Goal: Transaction & Acquisition: Book appointment/travel/reservation

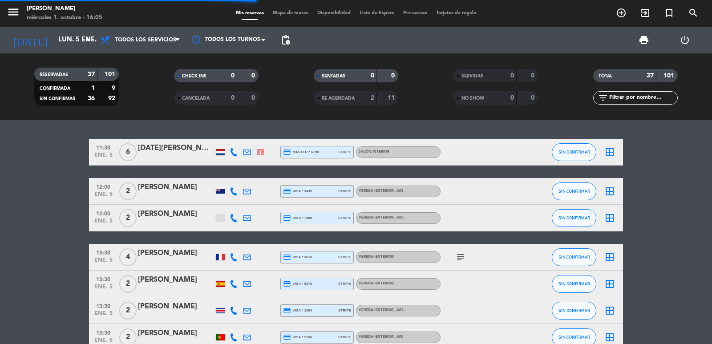
click at [649, 95] on input "text" at bounding box center [643, 98] width 69 height 10
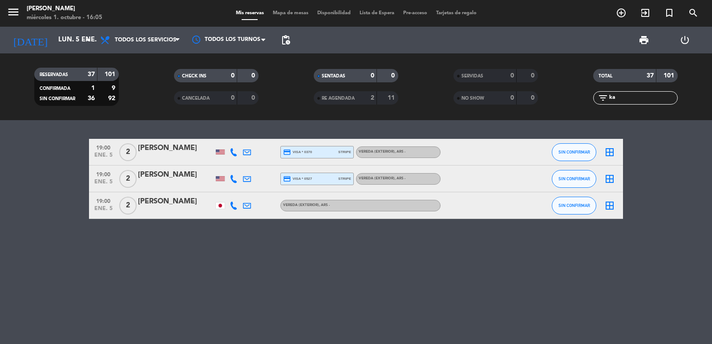
type input "k"
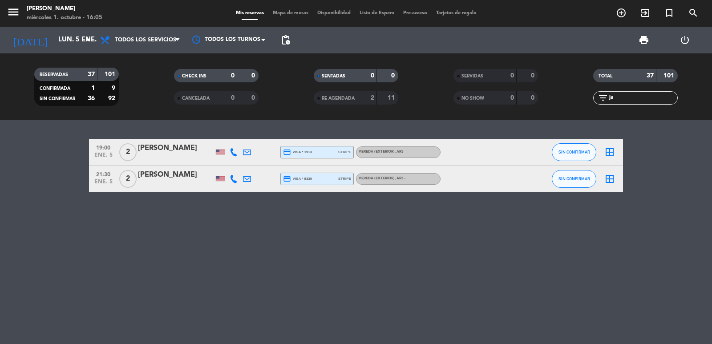
type input "j"
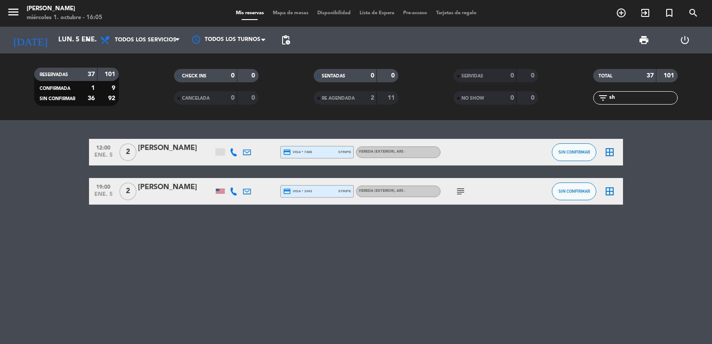
type input "sh"
drag, startPoint x: 90, startPoint y: 142, endPoint x: 289, endPoint y: 90, distance: 206.1
click at [412, 148] on div "12:00 ene. 5 2 Shuo Jiang credit_card visa * 7488 stripe Vereda (EXTERIOR) , AR…" at bounding box center [356, 152] width 534 height 27
copy div "12:00 ene. 5 2 Shuo Jiang credit_card visa * 7488 stripe Vereda (EXTERIOR) , AR…"
click at [618, 20] on span "add_circle_outline" at bounding box center [622, 12] width 24 height 15
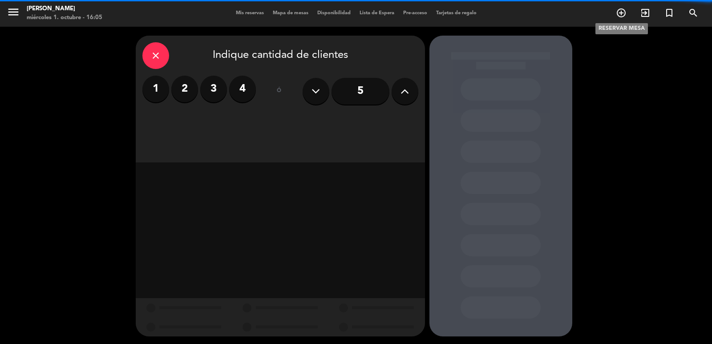
click at [620, 16] on icon "add_circle_outline" at bounding box center [621, 13] width 11 height 11
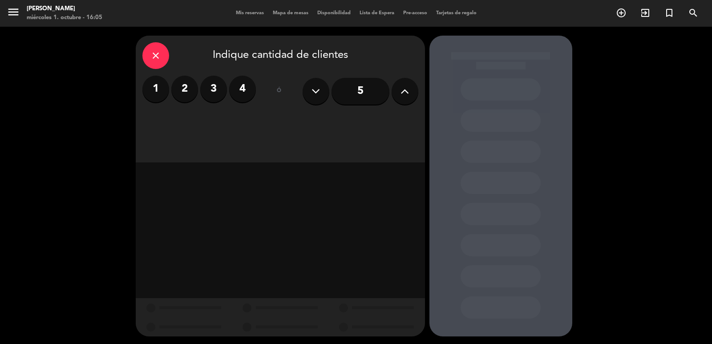
click at [185, 91] on label "2" at bounding box center [184, 89] width 27 height 27
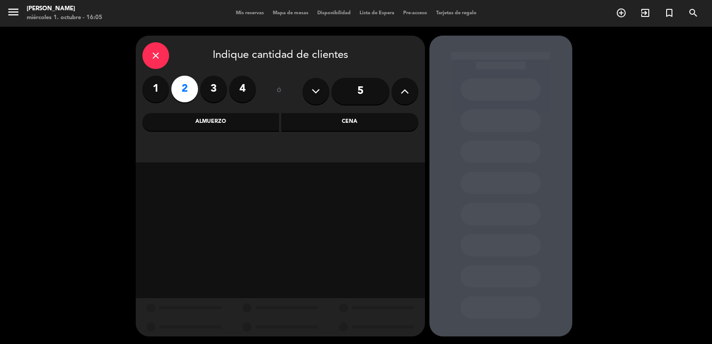
drag, startPoint x: 321, startPoint y: 122, endPoint x: 252, endPoint y: 157, distance: 76.9
click at [321, 123] on div "Cena" at bounding box center [349, 122] width 137 height 18
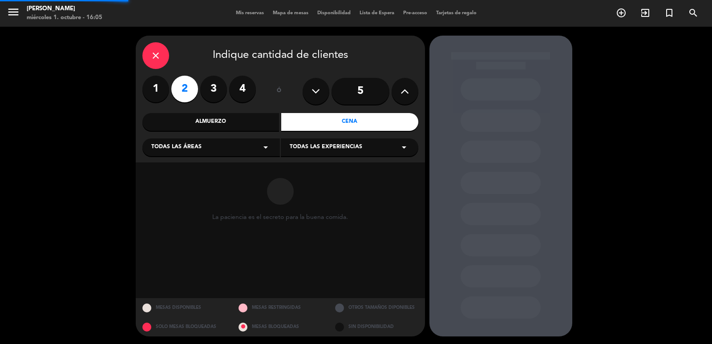
click at [247, 149] on div "Todas las áreas arrow_drop_down" at bounding box center [211, 147] width 138 height 18
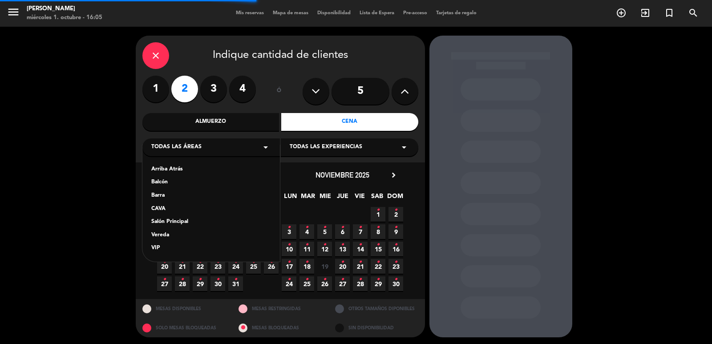
click at [183, 224] on div "Salón Principal" at bounding box center [211, 222] width 120 height 9
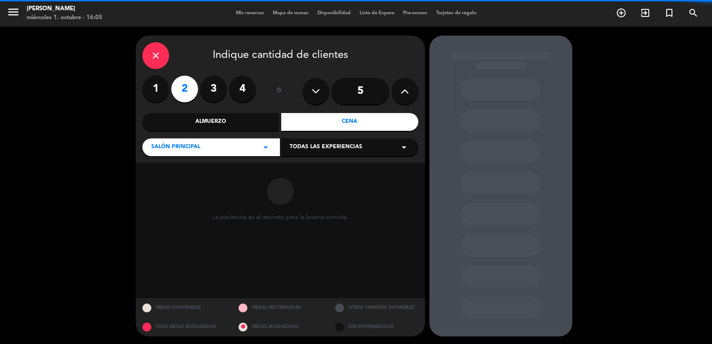
click at [297, 162] on div "close Indique cantidad de clientes 1 2 3 4 ó 5 Almuerzo Cena Salón Principal ar…" at bounding box center [280, 186] width 289 height 301
click at [309, 156] on div "close Indique cantidad de clientes 1 2 3 4 ó 5 Almuerzo Cena Salón Principal ar…" at bounding box center [280, 99] width 289 height 127
click at [314, 146] on span "Todas las experiencias" at bounding box center [326, 147] width 73 height 9
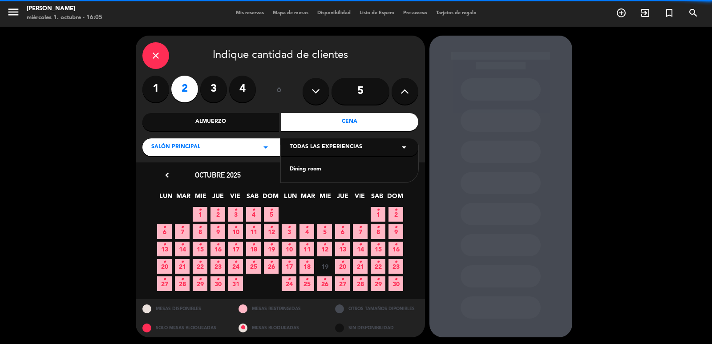
click at [313, 175] on div "Dining room" at bounding box center [350, 164] width 138 height 38
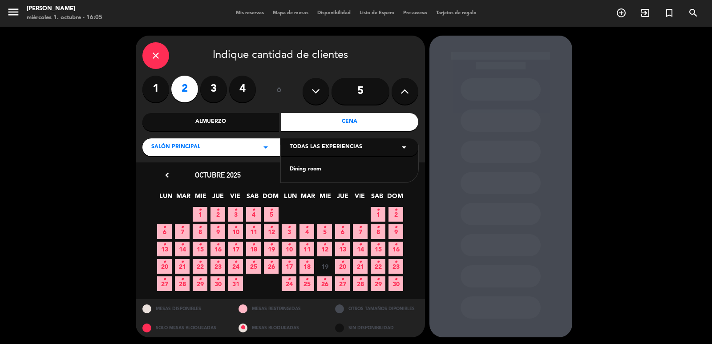
drag, startPoint x: 297, startPoint y: 161, endPoint x: 303, endPoint y: 173, distance: 13.8
click at [297, 162] on div "Dining room" at bounding box center [350, 164] width 138 height 38
click at [303, 173] on div "Dining room" at bounding box center [350, 169] width 120 height 9
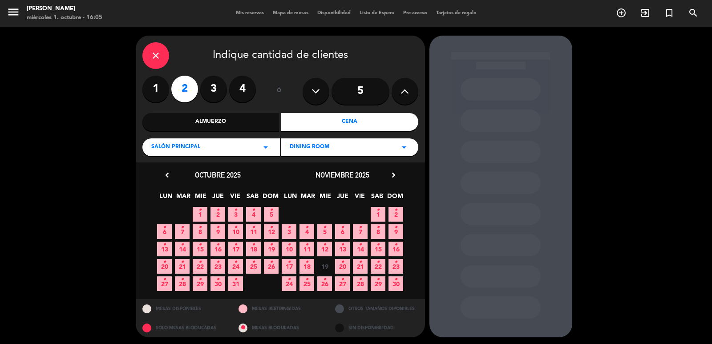
click at [395, 174] on icon "chevron_right" at bounding box center [393, 175] width 9 height 9
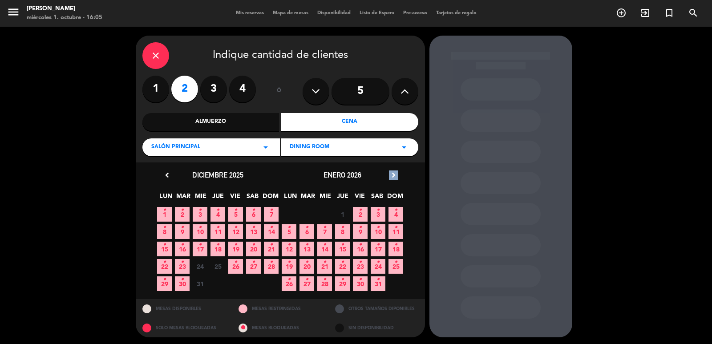
click at [395, 174] on icon "chevron_right" at bounding box center [393, 175] width 9 height 9
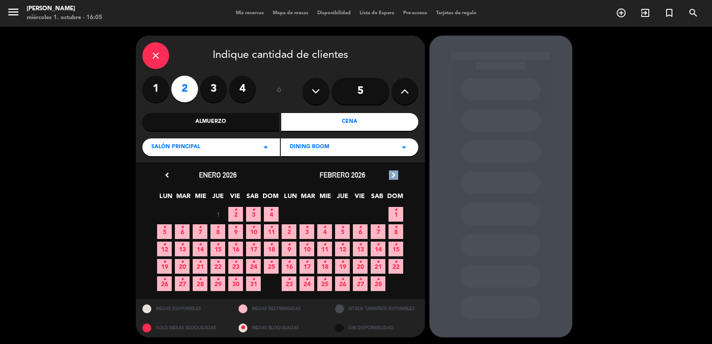
click at [395, 174] on icon "chevron_right" at bounding box center [393, 175] width 9 height 9
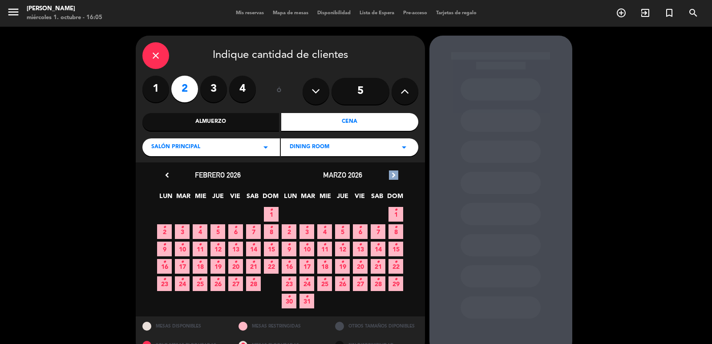
click at [395, 174] on icon "chevron_right" at bounding box center [393, 175] width 9 height 9
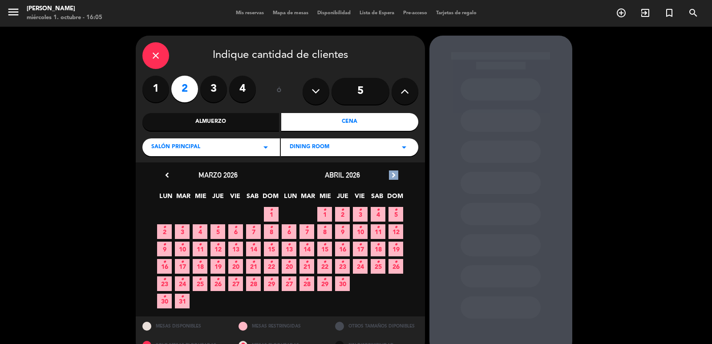
click at [395, 174] on icon "chevron_right" at bounding box center [393, 175] width 9 height 9
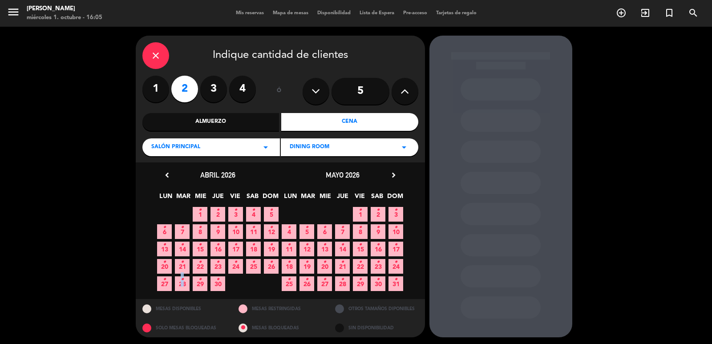
click at [183, 282] on icon "•" at bounding box center [182, 279] width 3 height 14
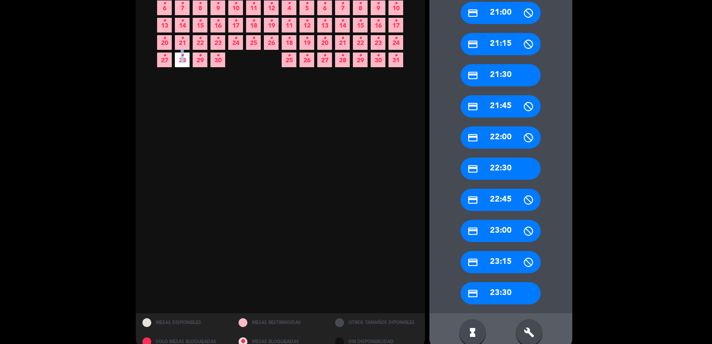
scroll to position [240, 0]
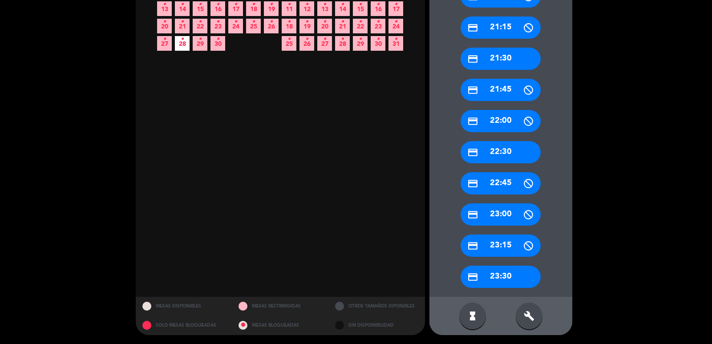
click at [491, 153] on div "credit_card 22:30" at bounding box center [501, 152] width 80 height 22
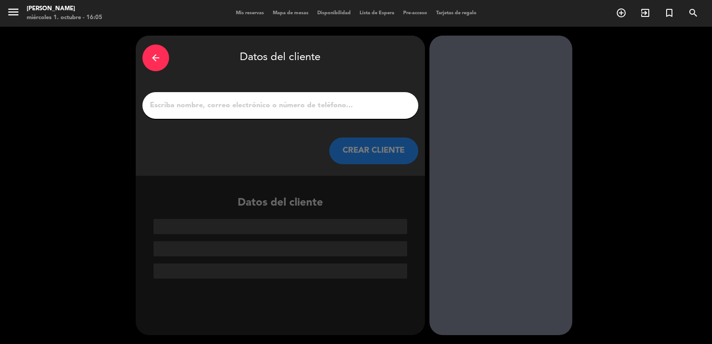
click at [222, 110] on input "1" at bounding box center [280, 105] width 263 height 12
paste input "Julio Moreno"
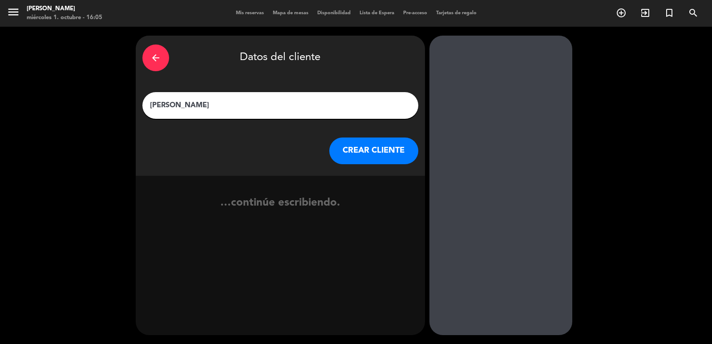
type input "Julio Moreno"
click at [382, 169] on div "arrow_back Datos del cliente Julio Moreno CREAR CLIENTE" at bounding box center [280, 106] width 289 height 140
click at [377, 162] on button "CREAR CLIENTE" at bounding box center [373, 151] width 89 height 27
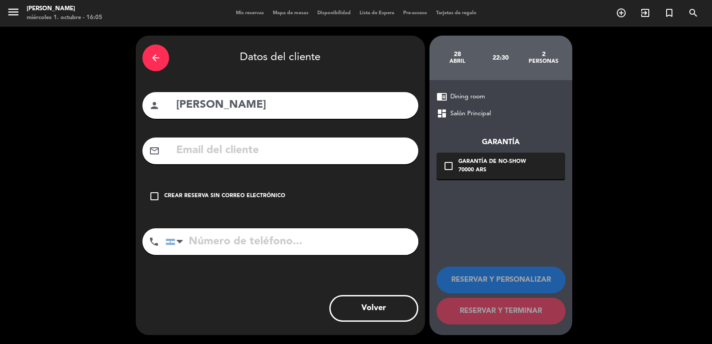
click at [258, 147] on input "text" at bounding box center [293, 151] width 236 height 18
paste input "0980562249 jdml94_03@hotmail.com"
drag, startPoint x: 240, startPoint y: 150, endPoint x: 27, endPoint y: 149, distance: 212.8
click at [27, 149] on div "arrow_back Datos del cliente person Julio Moreno mail_outline 0980562249 jdml94…" at bounding box center [356, 185] width 712 height 317
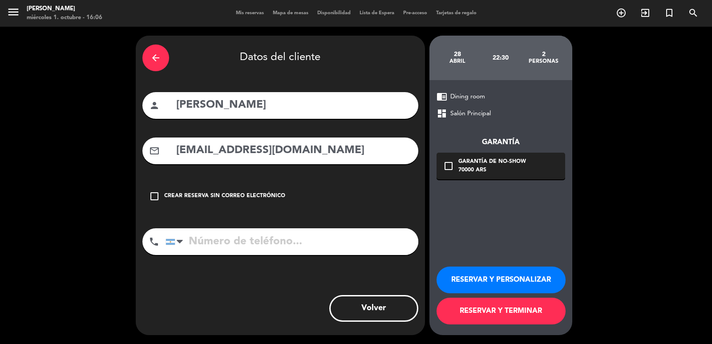
type input "jdml94_03@hotmail.com"
click at [258, 232] on input "tel" at bounding box center [292, 241] width 253 height 27
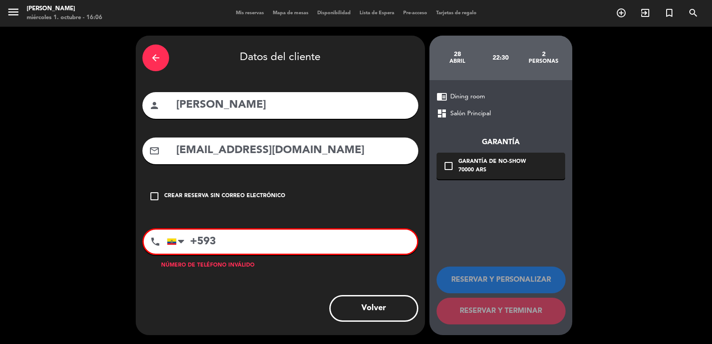
paste input "0980562249"
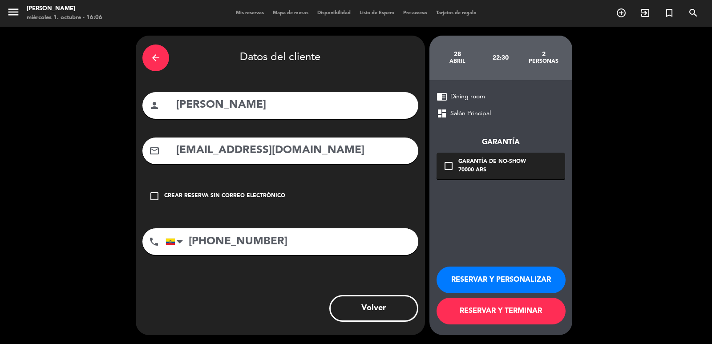
type input "+5930980562249"
drag, startPoint x: 488, startPoint y: 180, endPoint x: 512, endPoint y: 176, distance: 24.4
click at [489, 179] on div "chrome_reader_mode Dining room dashboard Salón Principal Garantía check_box_out…" at bounding box center [501, 207] width 143 height 255
drag, startPoint x: 541, startPoint y: 178, endPoint x: 544, endPoint y: 182, distance: 4.6
click at [541, 177] on div "check_box_outline_blank Garantía de no-show 70000 ARS" at bounding box center [501, 166] width 129 height 27
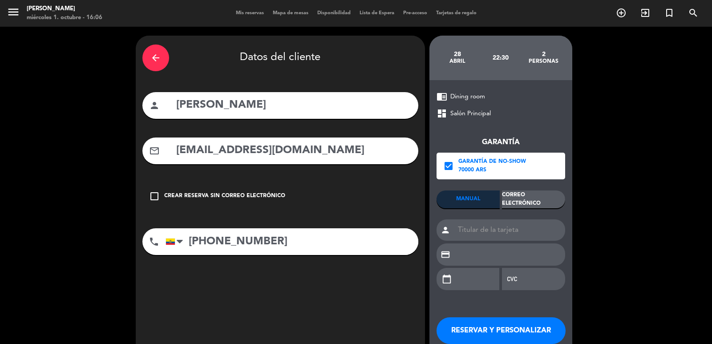
click at [548, 205] on div "Correo Electrónico" at bounding box center [533, 200] width 63 height 18
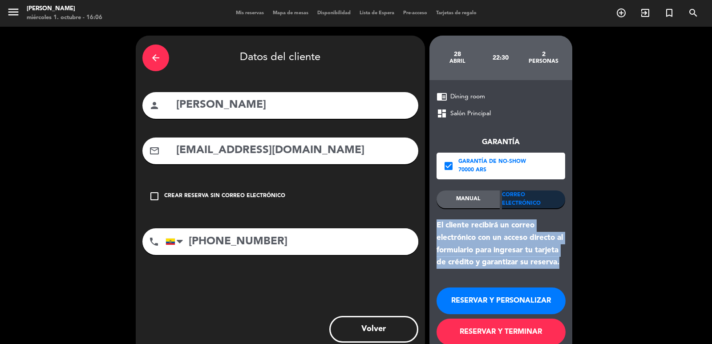
drag, startPoint x: 559, startPoint y: 267, endPoint x: 435, endPoint y: 226, distance: 130.4
click at [435, 227] on div "chrome_reader_mode Dining room dashboard Salón Principal Garantía check_box Gar…" at bounding box center [501, 218] width 143 height 276
copy div "El cliente recibirá un correo electrónico con un acceso directo al formulario p…"
click at [457, 293] on button "RESERVAR Y PERSONALIZAR" at bounding box center [501, 301] width 129 height 27
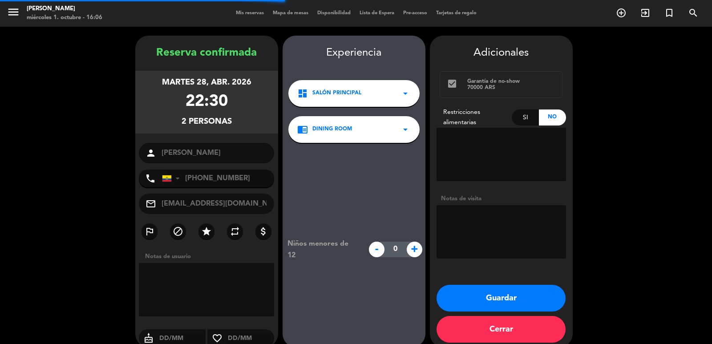
scroll to position [12, 0]
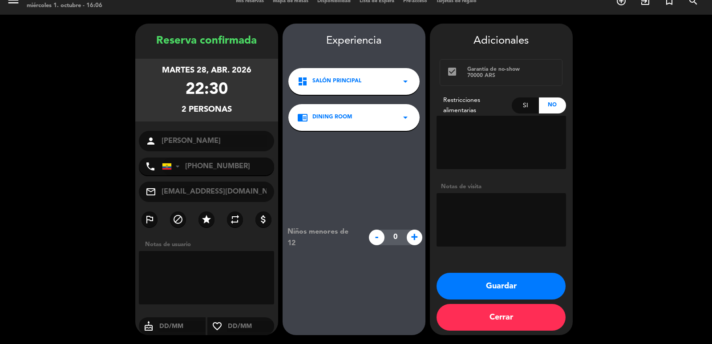
drag, startPoint x: 159, startPoint y: 68, endPoint x: 252, endPoint y: 109, distance: 102.3
click at [252, 109] on div "martes 28, abr. 2026 22:30 2 personas" at bounding box center [206, 90] width 143 height 63
copy div "martes 28, abr. 2026 22:30 2 personas"
drag, startPoint x: 470, startPoint y: 277, endPoint x: 475, endPoint y: 284, distance: 8.6
click at [471, 279] on div "Adicionales check_box Garantía de no-show 70000 ARS Restricciones alimentarias …" at bounding box center [501, 180] width 143 height 312
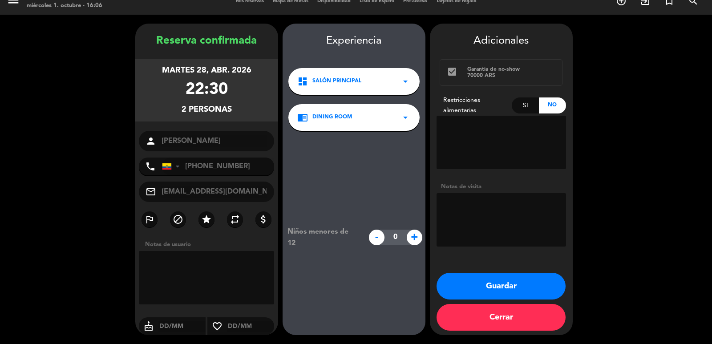
drag, startPoint x: 477, startPoint y: 286, endPoint x: 256, endPoint y: 146, distance: 261.4
click at [476, 284] on button "Guardar" at bounding box center [501, 286] width 129 height 27
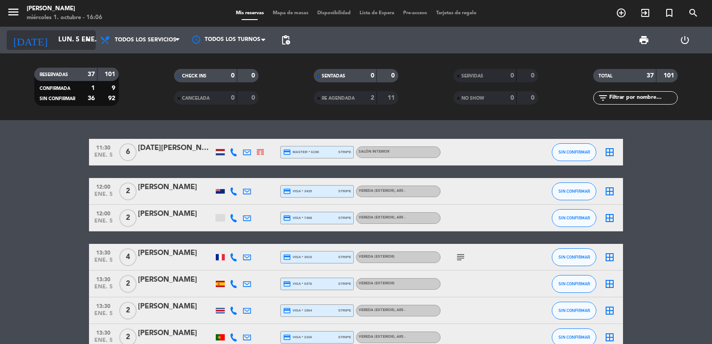
click at [61, 36] on input "lun. 5 ene." at bounding box center [97, 40] width 86 height 17
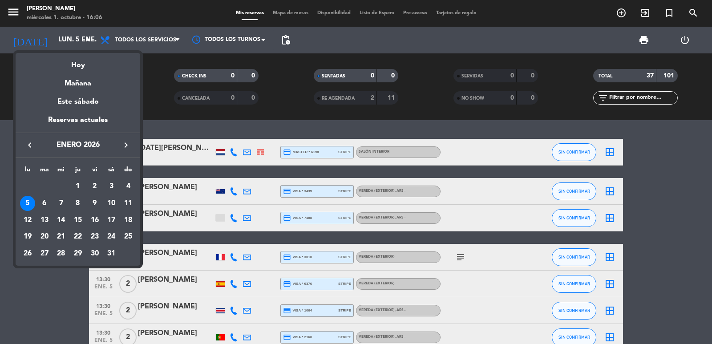
drag, startPoint x: 134, startPoint y: 140, endPoint x: 129, endPoint y: 142, distance: 4.6
click at [134, 140] on button "keyboard_arrow_right" at bounding box center [126, 145] width 16 height 12
click at [73, 77] on div "Mañana" at bounding box center [78, 80] width 125 height 18
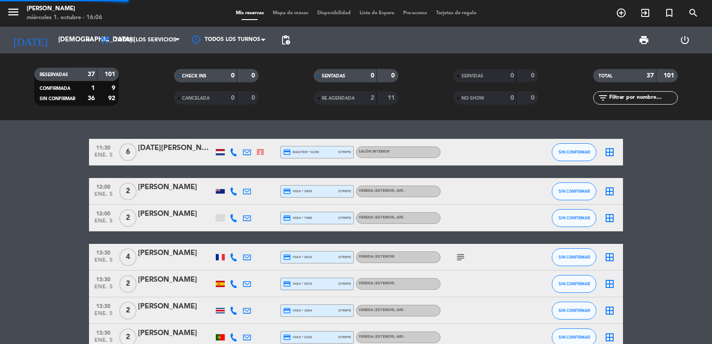
click at [64, 28] on div "today jue. 2 oct. arrow_drop_down" at bounding box center [51, 40] width 89 height 27
click at [67, 36] on input "[DEMOGRAPHIC_DATA] [DATE]" at bounding box center [97, 40] width 86 height 17
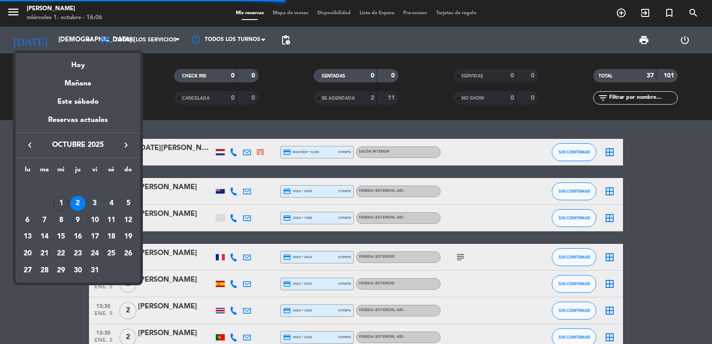
click at [130, 143] on icon "keyboard_arrow_right" at bounding box center [126, 145] width 11 height 11
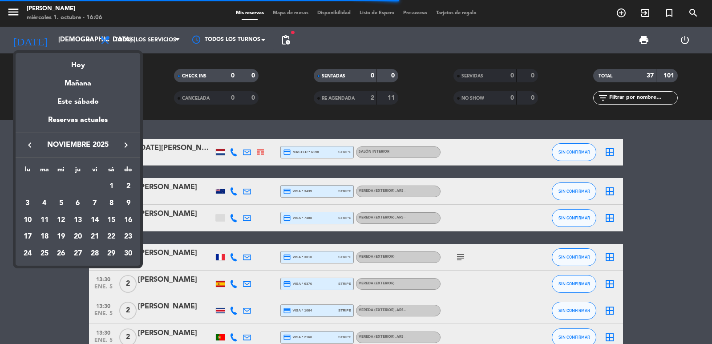
drag, startPoint x: 94, startPoint y: 204, endPoint x: 91, endPoint y: 5, distance: 199.0
click at [95, 204] on div "7" at bounding box center [94, 203] width 15 height 15
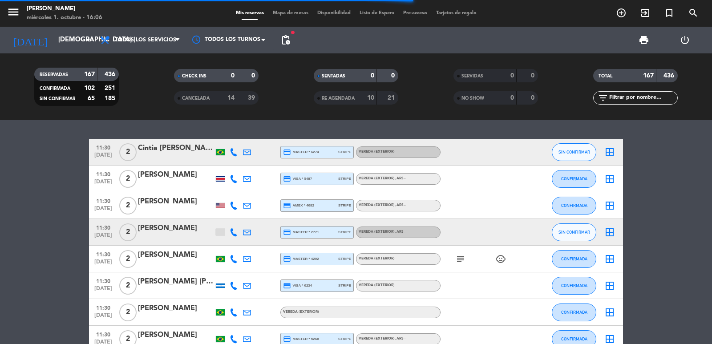
type input "vie. 7 nov."
click at [288, 42] on span "pending_actions" at bounding box center [285, 40] width 11 height 11
click at [287, 41] on span "pending_actions" at bounding box center [285, 40] width 11 height 11
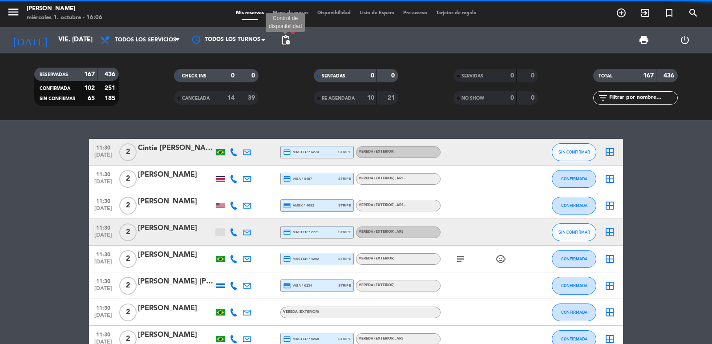
click at [284, 32] on span "pending_actions Control de disponibilidad" at bounding box center [286, 40] width 18 height 18
click at [293, 48] on span "pending_actions Control de disponibilidad" at bounding box center [286, 40] width 18 height 18
click at [284, 45] on span "pending_actions" at bounding box center [286, 40] width 18 height 18
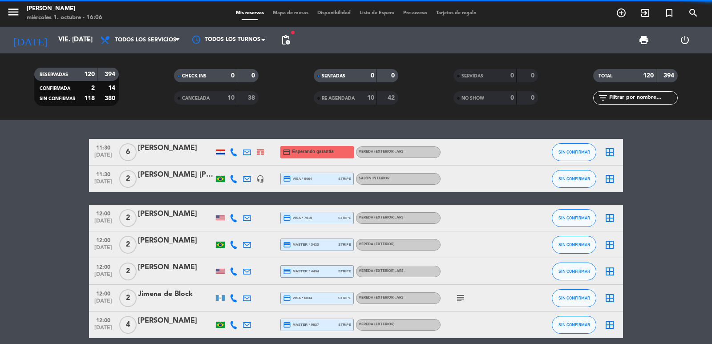
click at [285, 47] on span "pending_actions" at bounding box center [286, 40] width 18 height 18
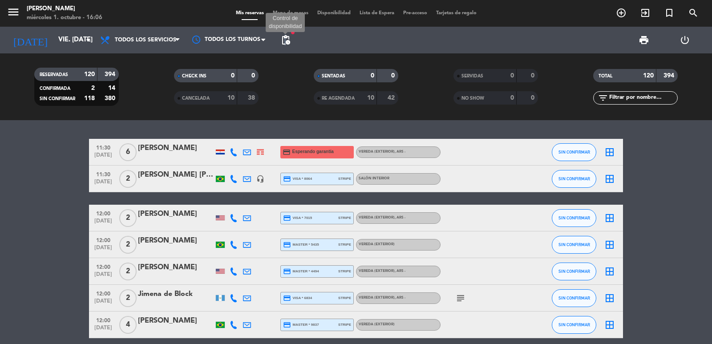
click at [285, 42] on span "pending_actions" at bounding box center [285, 40] width 11 height 11
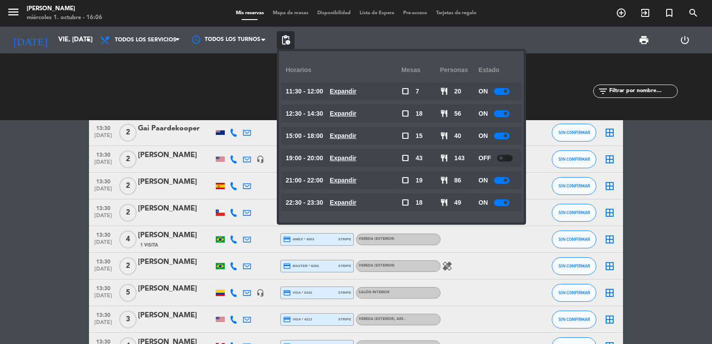
scroll to position [534, 0]
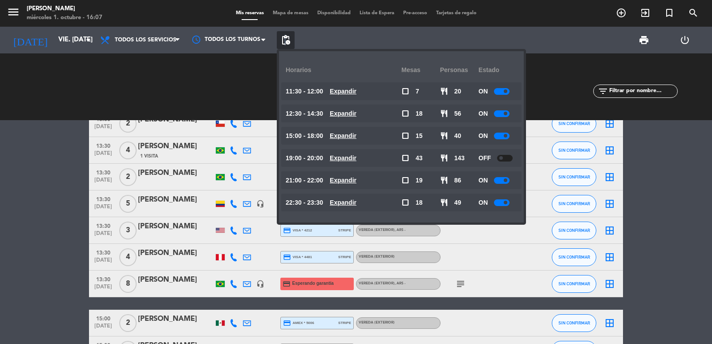
click at [618, 14] on icon "add_circle_outline" at bounding box center [621, 13] width 11 height 11
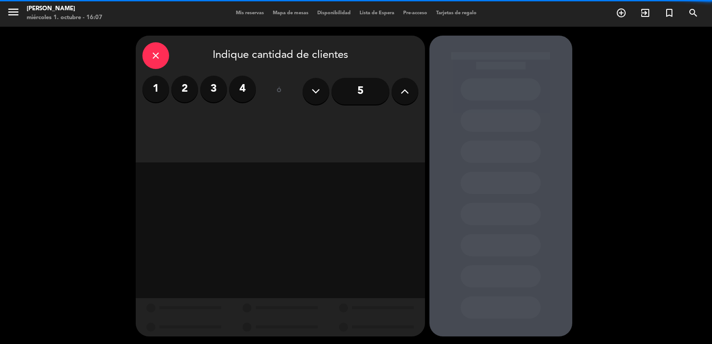
click at [386, 103] on div "5" at bounding box center [361, 91] width 116 height 31
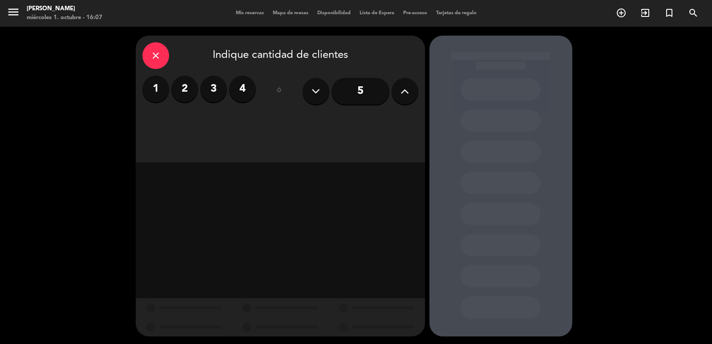
click at [374, 93] on input "5" at bounding box center [361, 91] width 58 height 27
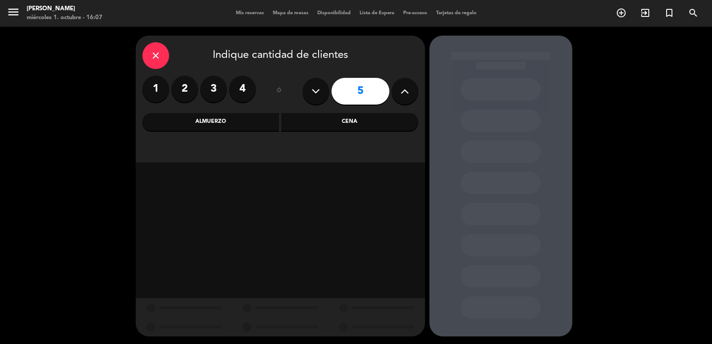
drag, startPoint x: 239, startPoint y: 124, endPoint x: 215, endPoint y: 133, distance: 25.1
click at [238, 125] on div "Almuerzo" at bounding box center [210, 122] width 137 height 18
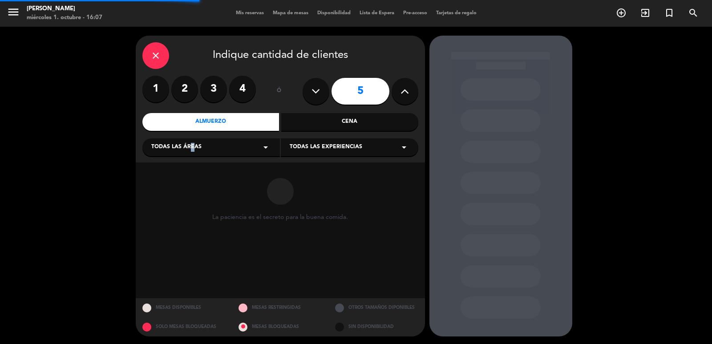
click at [189, 148] on span "Todas las áreas" at bounding box center [176, 147] width 50 height 9
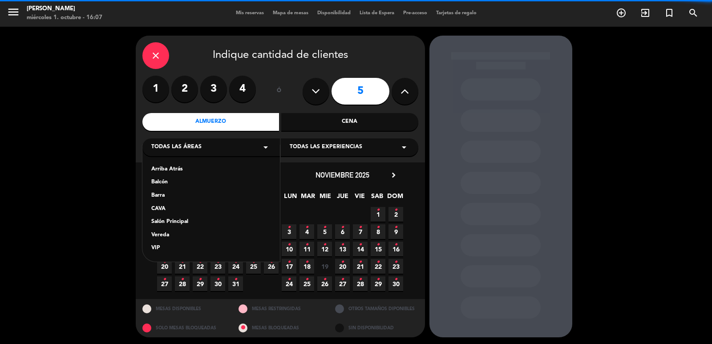
click at [166, 237] on div "Vereda" at bounding box center [211, 235] width 120 height 9
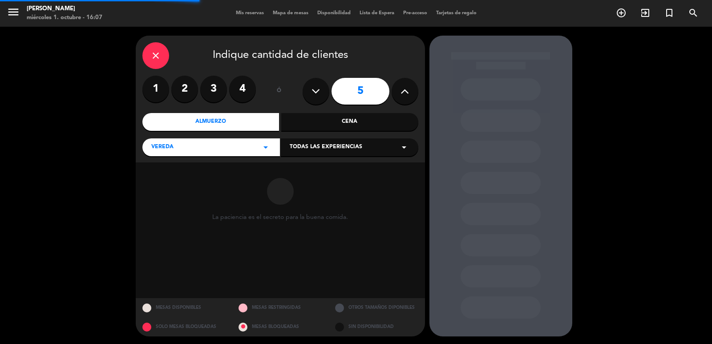
click at [316, 149] on span "Todas las experiencias" at bounding box center [326, 147] width 73 height 9
click at [314, 163] on div "Sidewalk (OUTDOORS)" at bounding box center [350, 164] width 138 height 38
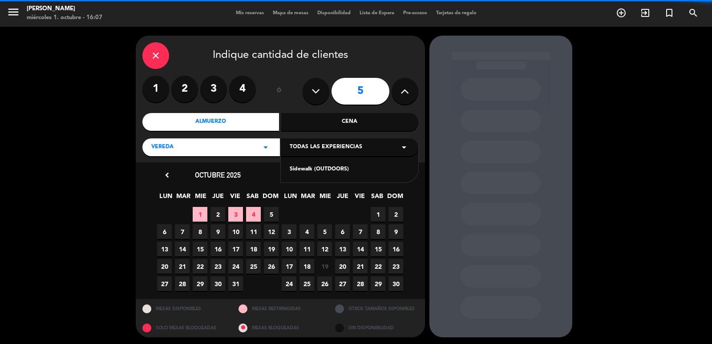
click at [313, 168] on div "Sidewalk (OUTDOORS)" at bounding box center [350, 169] width 120 height 9
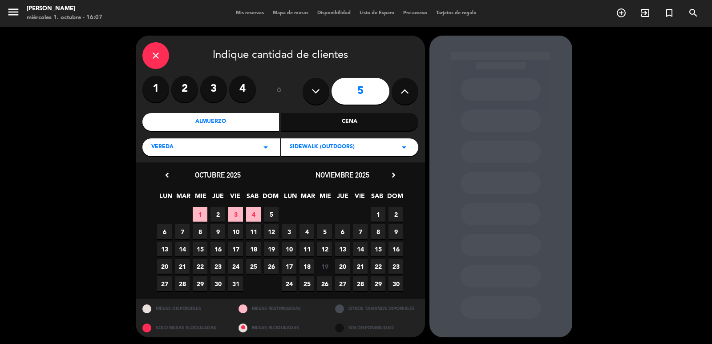
click at [252, 235] on span "11" at bounding box center [253, 231] width 15 height 15
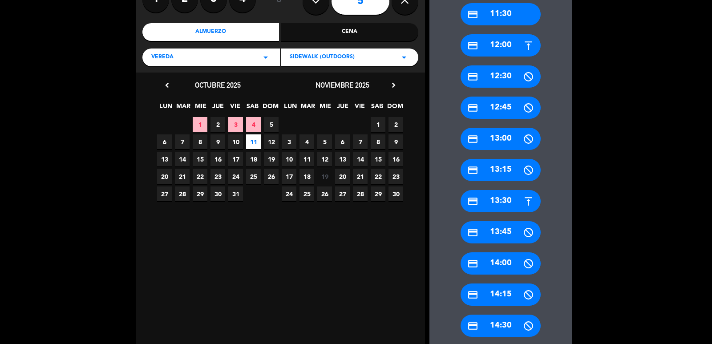
scroll to position [180, 0]
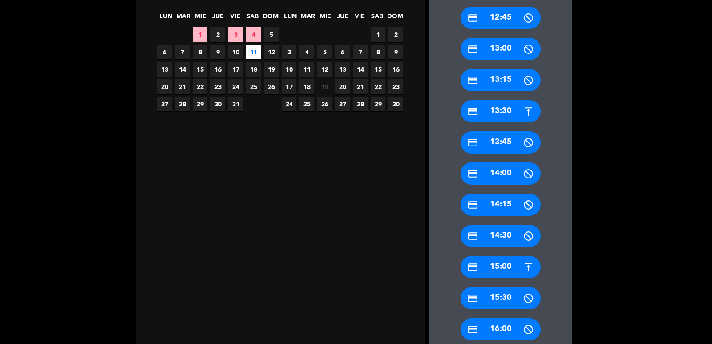
click at [509, 272] on div "credit_card 15:00" at bounding box center [501, 267] width 80 height 22
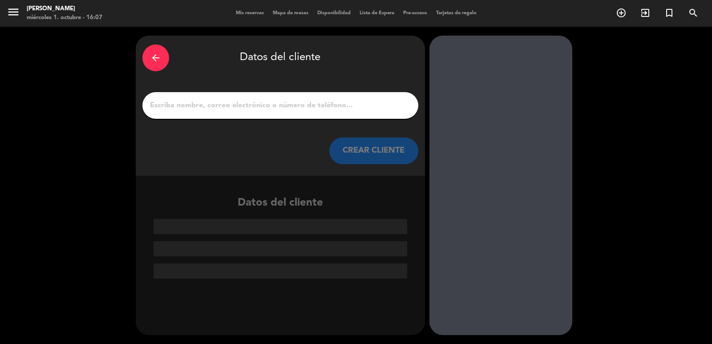
scroll to position [0, 0]
click at [240, 104] on input "1" at bounding box center [280, 105] width 263 height 12
paste input "Bruno Deccache"
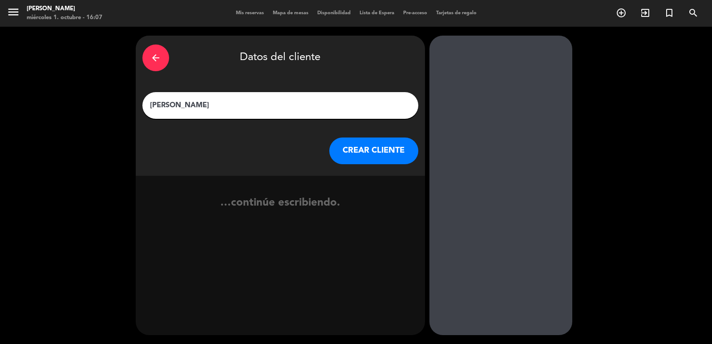
type input "Bruno Deccache"
click at [343, 143] on button "CREAR CLIENTE" at bounding box center [373, 151] width 89 height 27
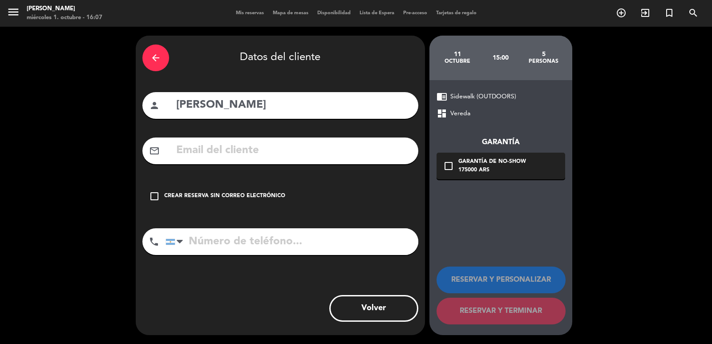
click at [285, 252] on input "tel" at bounding box center [292, 241] width 253 height 27
paste input "5521982681236"
type input "+5521982681236"
click at [326, 147] on input "text" at bounding box center [293, 151] width 236 height 18
paste input "Brunodeccache@hotmail.com"
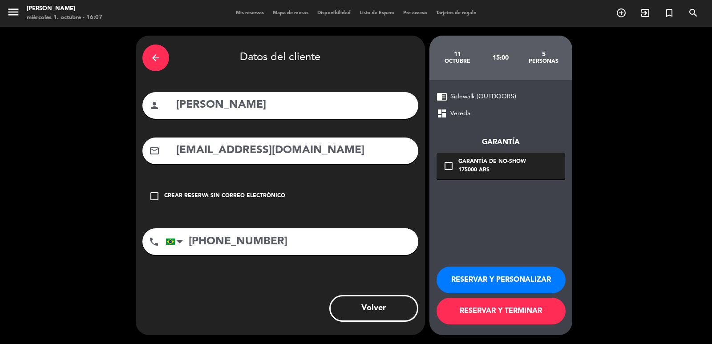
type input "Brunodeccache@hotmail.com"
click at [528, 179] on div "check_box_outline_blank Garantía de no-show 175000 ARS" at bounding box center [501, 166] width 129 height 27
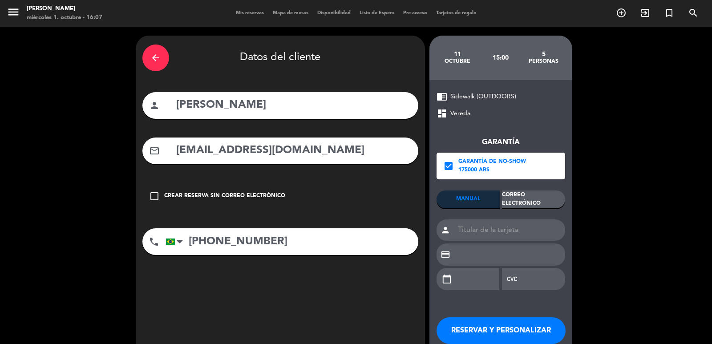
click at [545, 203] on div "Correo Electrónico" at bounding box center [533, 200] width 63 height 18
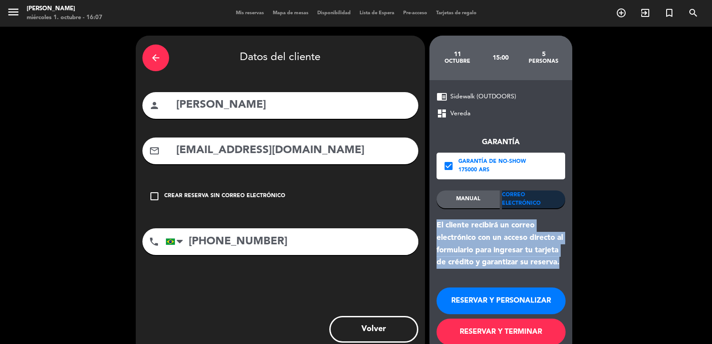
drag, startPoint x: 561, startPoint y: 266, endPoint x: 439, endPoint y: 240, distance: 124.8
click at [431, 220] on div "chrome_reader_mode Sidewalk (OUTDOORS) dashboard Vereda Garantía check_box Gara…" at bounding box center [501, 218] width 143 height 276
copy div "El cliente recibirá un correo electrónico con un acceso directo al formulario p…"
drag, startPoint x: 475, startPoint y: 294, endPoint x: 289, endPoint y: 179, distance: 218.1
click at [474, 294] on button "RESERVAR Y PERSONALIZAR" at bounding box center [501, 301] width 129 height 27
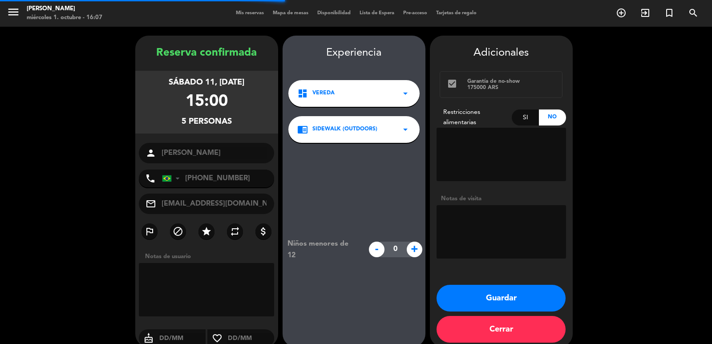
scroll to position [12, 0]
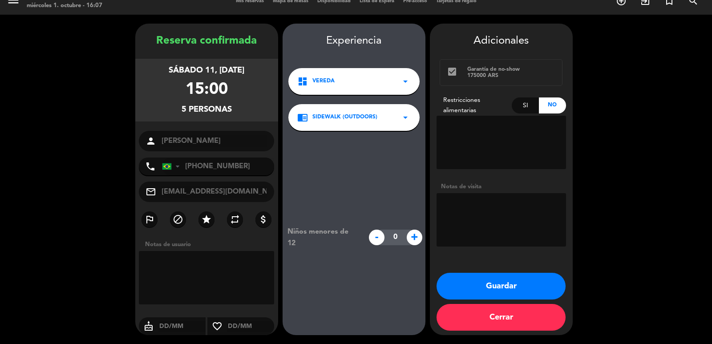
drag, startPoint x: 148, startPoint y: 71, endPoint x: 265, endPoint y: 108, distance: 123.2
click at [254, 105] on div "sábado 11, oct. 2025 15:00 5 personas" at bounding box center [206, 90] width 143 height 63
copy div "sábado 11, oct. 2025 15:00 5 personas"
click at [489, 217] on textarea at bounding box center [502, 219] width 130 height 53
type textarea "exterior"
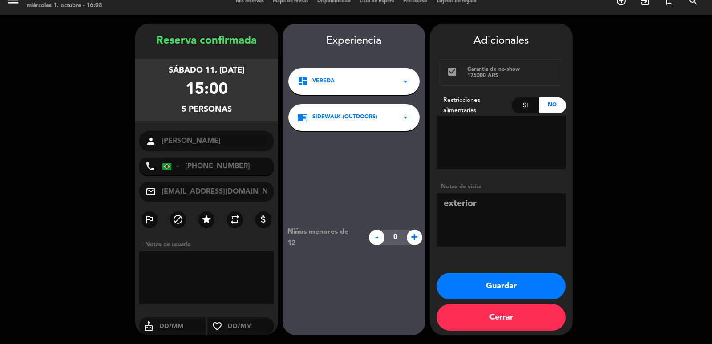
drag, startPoint x: 153, startPoint y: 68, endPoint x: 253, endPoint y: 98, distance: 104.2
click at [233, 111] on div "sábado 11, oct. 2025 15:00 5 personas" at bounding box center [206, 90] width 143 height 63
copy div "sábado 11, oct. 2025 15:00 5 personas"
click at [521, 280] on button "Guardar" at bounding box center [501, 286] width 129 height 27
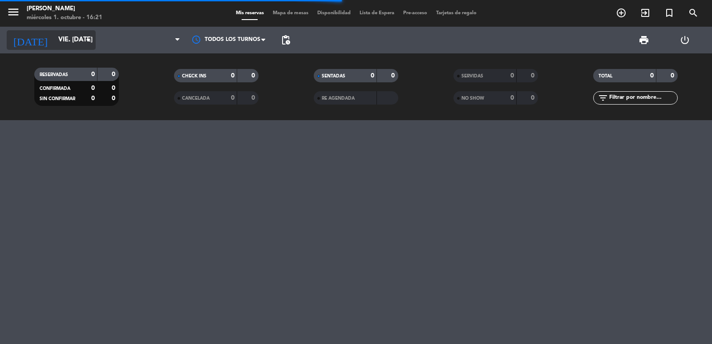
click at [92, 46] on input "vie. 7 nov." at bounding box center [97, 40] width 86 height 17
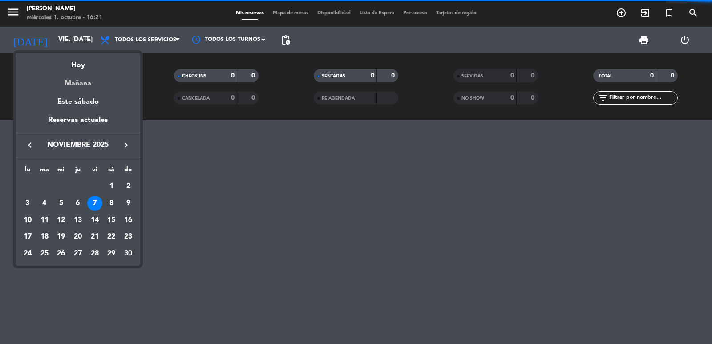
click at [90, 87] on div "Mañana" at bounding box center [78, 80] width 125 height 18
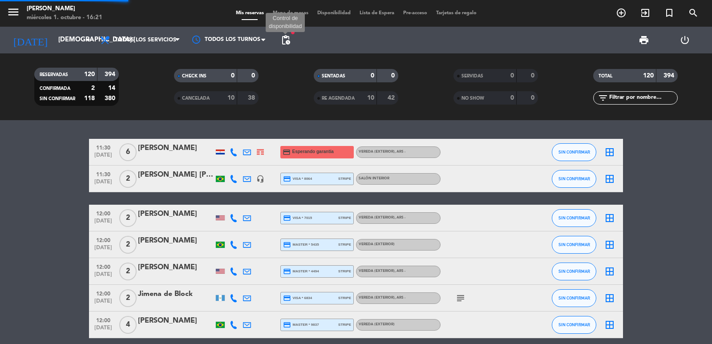
click at [288, 39] on span "pending_actions" at bounding box center [285, 40] width 11 height 11
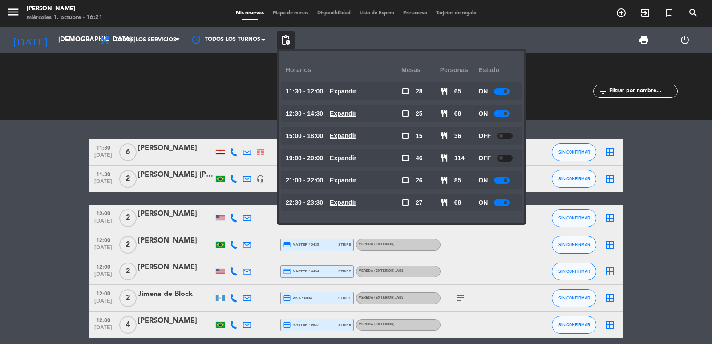
click at [343, 204] on u "Expandir" at bounding box center [343, 202] width 27 height 7
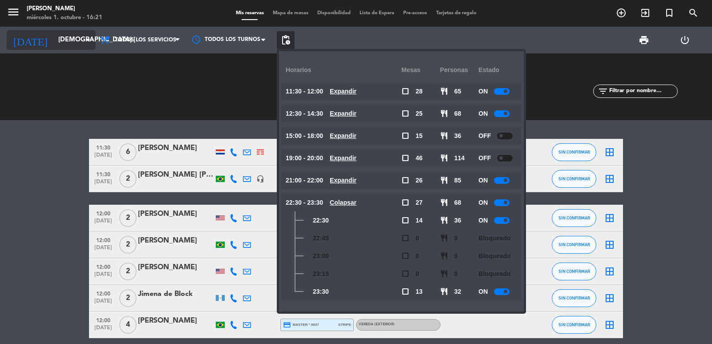
click at [54, 40] on input "[DEMOGRAPHIC_DATA] [DATE]" at bounding box center [97, 40] width 86 height 17
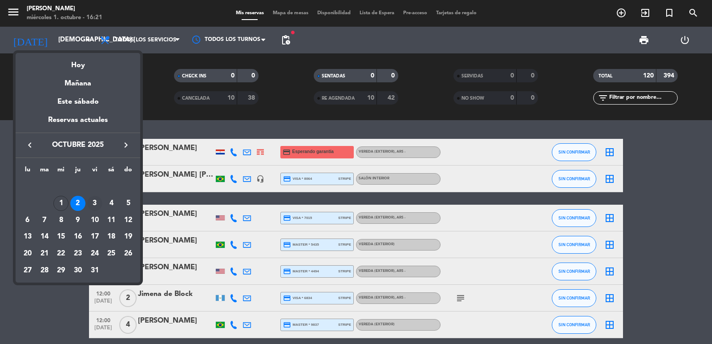
click at [94, 203] on div "3" at bounding box center [94, 203] width 15 height 15
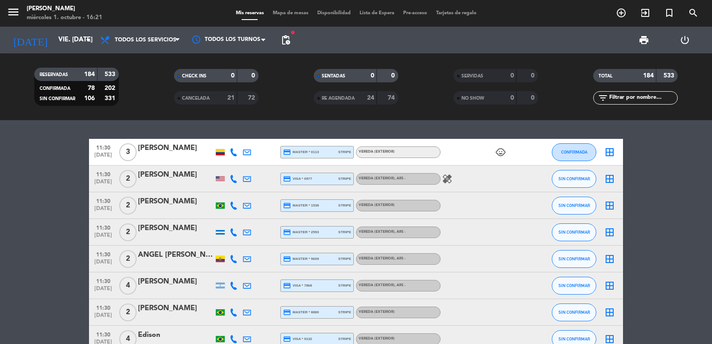
click at [280, 41] on span "pending_actions" at bounding box center [285, 40] width 11 height 11
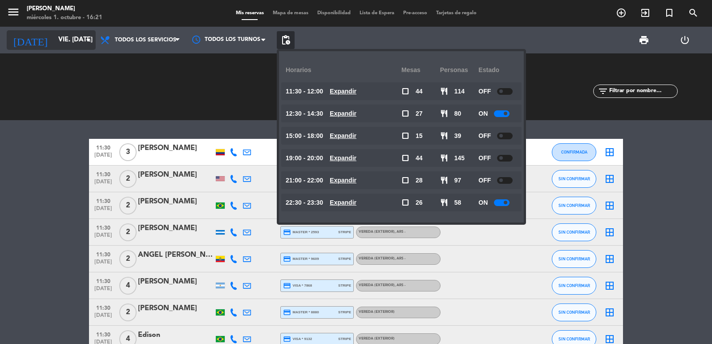
click at [59, 39] on input "vie. 3 oct." at bounding box center [97, 40] width 86 height 17
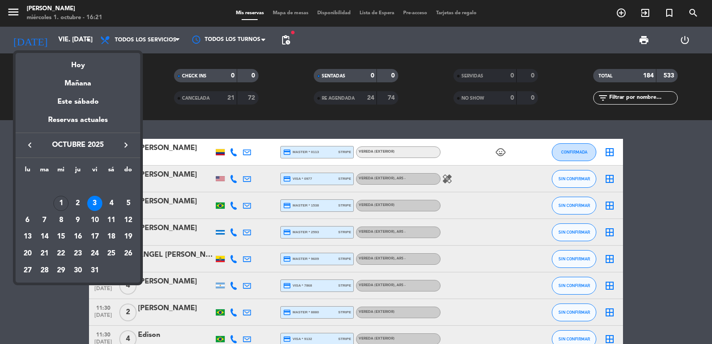
click at [116, 202] on div "4" at bounding box center [111, 203] width 15 height 15
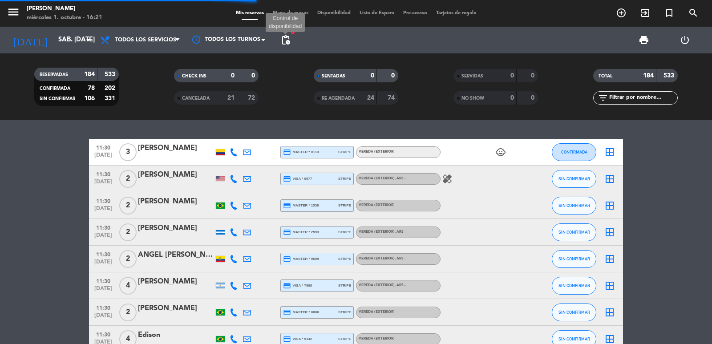
click at [281, 42] on span "pending_actions" at bounding box center [285, 40] width 11 height 11
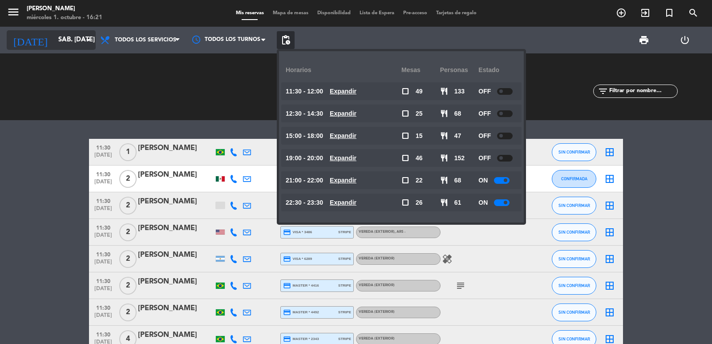
click at [64, 44] on input "sáb. 4 oct." at bounding box center [97, 40] width 86 height 17
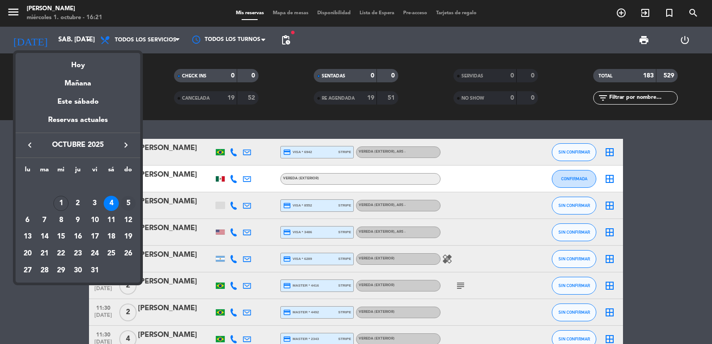
click at [124, 204] on div "5" at bounding box center [128, 203] width 15 height 15
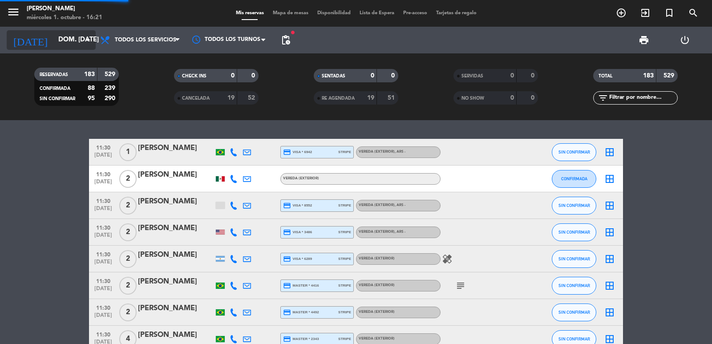
click at [54, 44] on input "dom. 5 oct." at bounding box center [97, 40] width 86 height 17
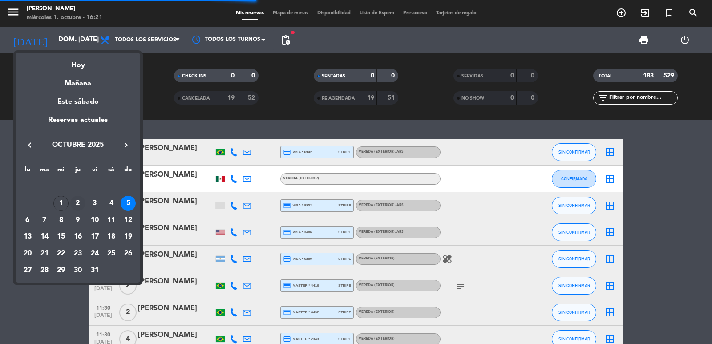
click at [74, 200] on div "2" at bounding box center [77, 203] width 15 height 15
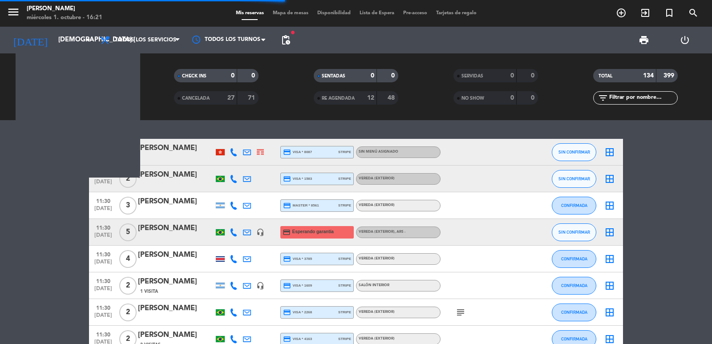
click at [287, 42] on span "pending_actions" at bounding box center [285, 40] width 11 height 11
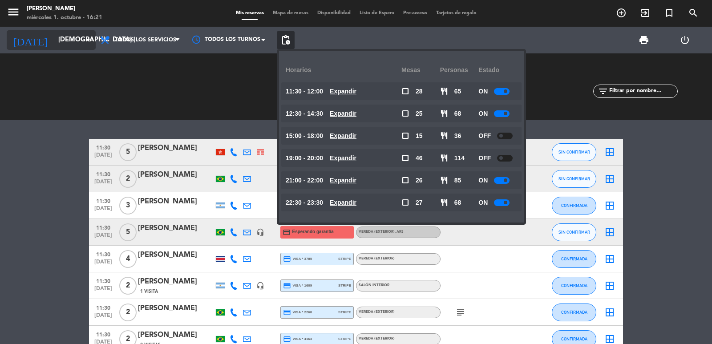
click at [57, 36] on input "[DEMOGRAPHIC_DATA] [DATE]" at bounding box center [97, 40] width 86 height 17
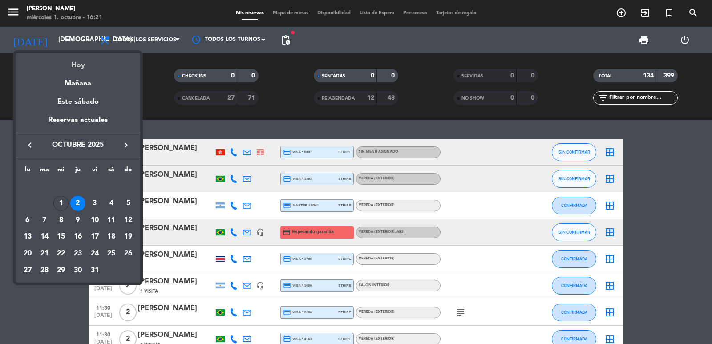
click at [75, 62] on div "Hoy" at bounding box center [78, 62] width 125 height 18
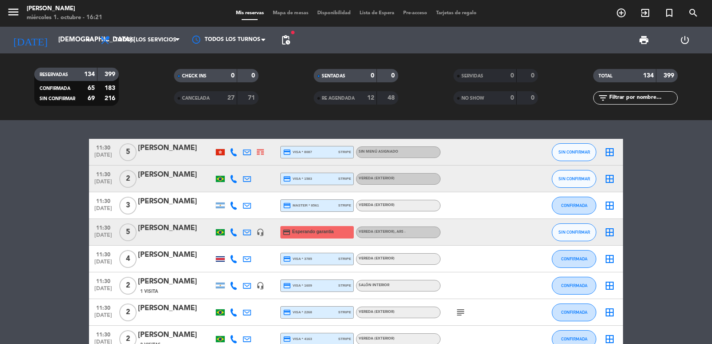
type input "mié. 1 oct."
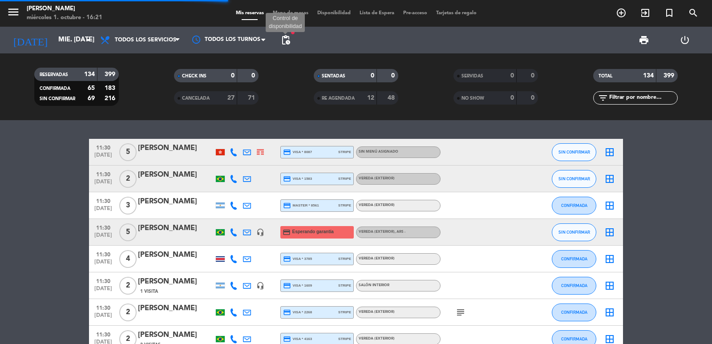
click at [290, 44] on span "pending_actions" at bounding box center [285, 40] width 11 height 11
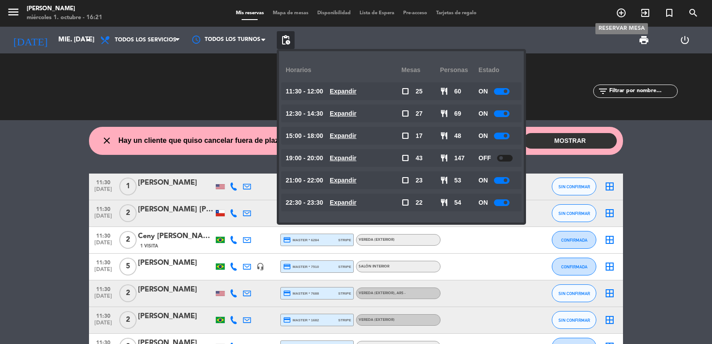
click at [620, 12] on icon "add_circle_outline" at bounding box center [621, 13] width 11 height 11
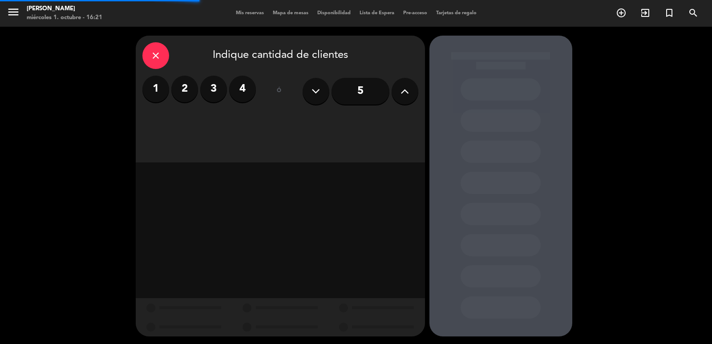
click at [191, 85] on label "2" at bounding box center [184, 89] width 27 height 27
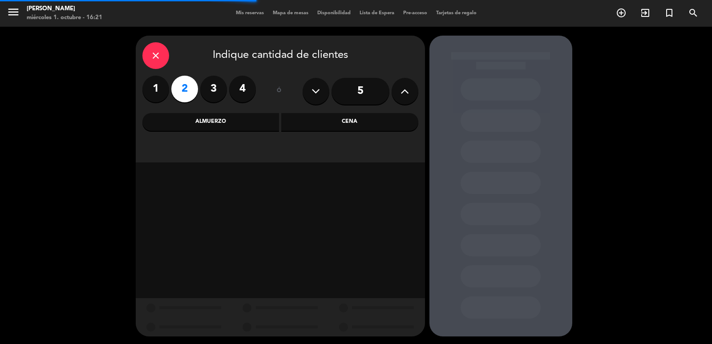
click at [290, 126] on div "Cena" at bounding box center [349, 122] width 137 height 18
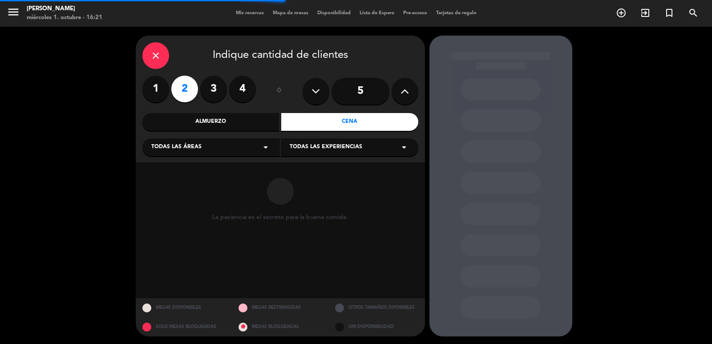
click at [242, 141] on div "Todas las áreas arrow_drop_down" at bounding box center [211, 147] width 138 height 18
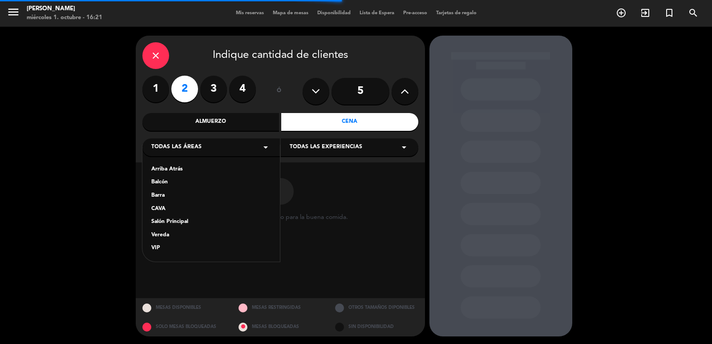
click at [170, 219] on div "Salón Principal" at bounding box center [211, 222] width 120 height 9
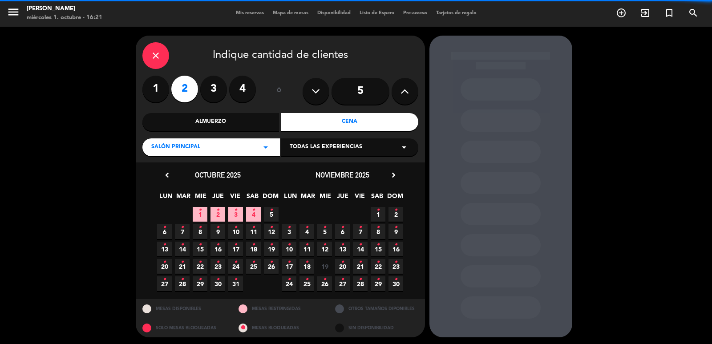
click at [333, 140] on div "Todas las experiencias arrow_drop_down" at bounding box center [350, 147] width 138 height 18
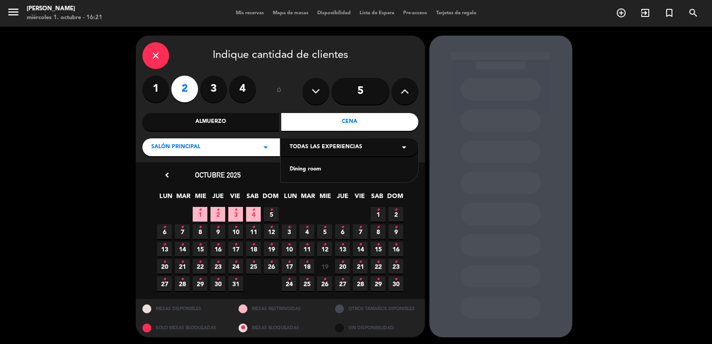
click at [313, 167] on div "Dining room" at bounding box center [350, 169] width 120 height 9
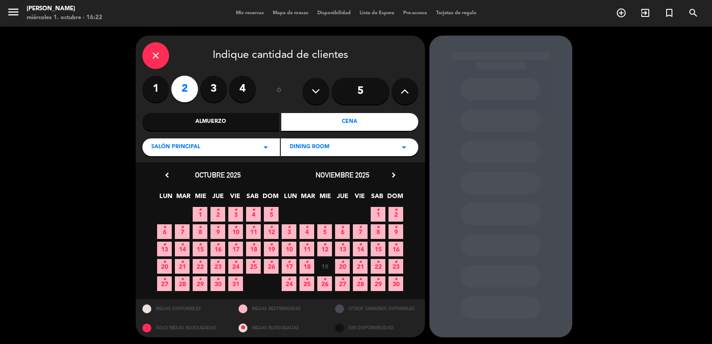
click at [200, 212] on icon "•" at bounding box center [200, 210] width 3 height 14
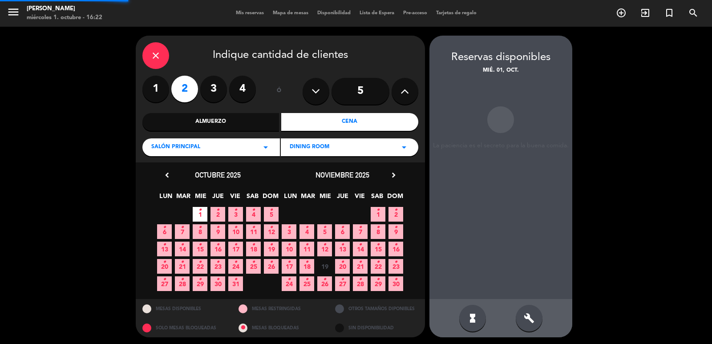
scroll to position [2, 0]
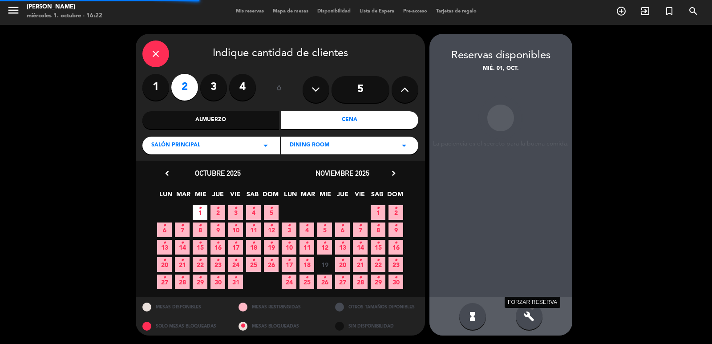
drag, startPoint x: 534, startPoint y: 316, endPoint x: 511, endPoint y: 266, distance: 55.0
click at [533, 315] on icon "build" at bounding box center [529, 316] width 11 height 11
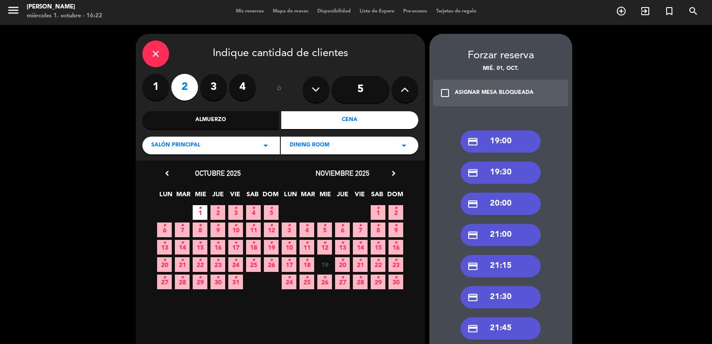
click at [493, 149] on div "credit_card 19:00" at bounding box center [501, 141] width 80 height 22
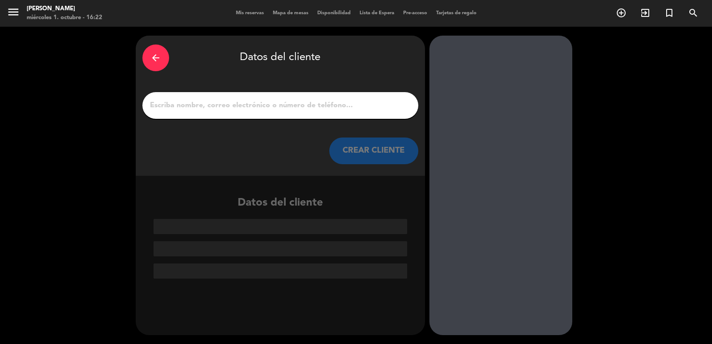
scroll to position [0, 0]
click at [352, 107] on input "1" at bounding box center [280, 105] width 263 height 12
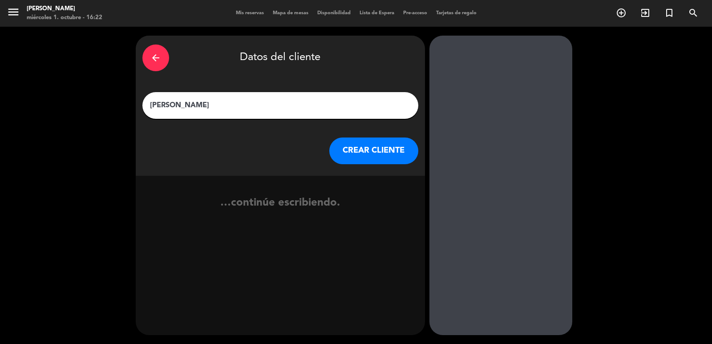
type input "Karen"
click at [366, 158] on button "CREAR CLIENTE" at bounding box center [373, 151] width 89 height 27
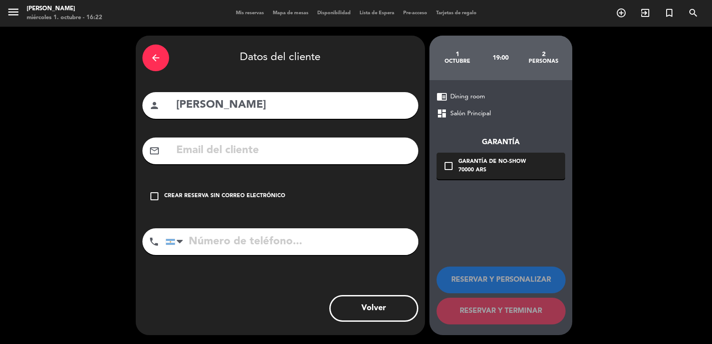
click at [308, 153] on input "text" at bounding box center [293, 151] width 236 height 18
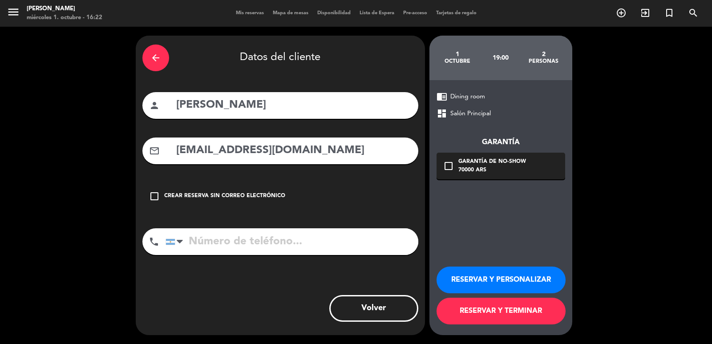
type input "karena@kinabich.co.nz"
click at [318, 232] on input "tel" at bounding box center [292, 241] width 253 height 27
type input "+64275215555"
click at [540, 276] on button "RESERVAR Y PERSONALIZAR" at bounding box center [501, 280] width 129 height 27
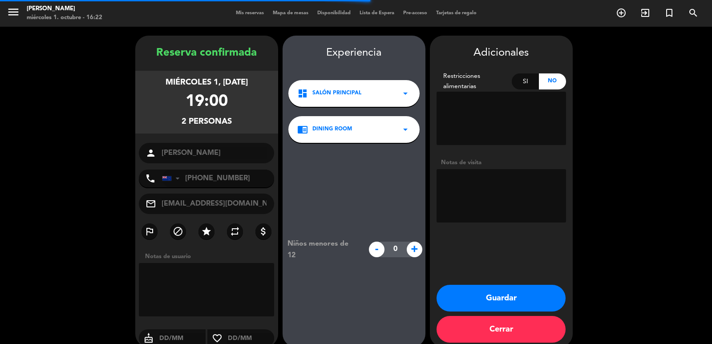
scroll to position [12, 0]
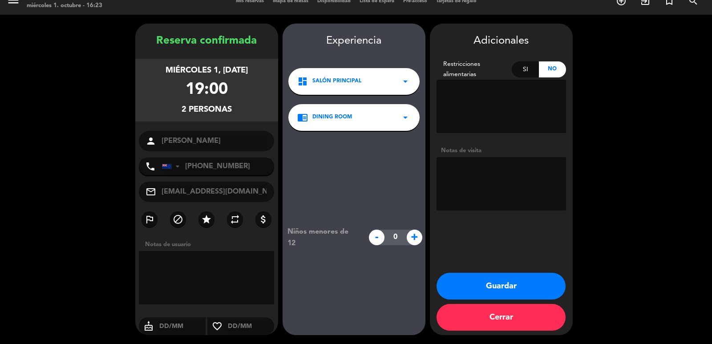
click at [485, 177] on textarea at bounding box center [502, 183] width 130 height 53
type textarea "CONFIRMO/SALON"
click at [512, 279] on button "Guardar" at bounding box center [501, 286] width 129 height 27
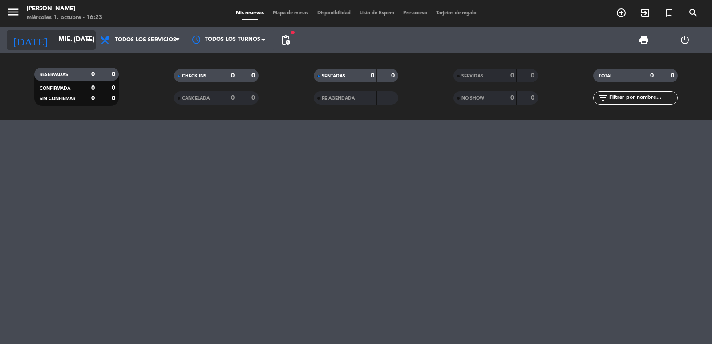
click at [55, 39] on input "mié. 1 oct." at bounding box center [97, 40] width 86 height 17
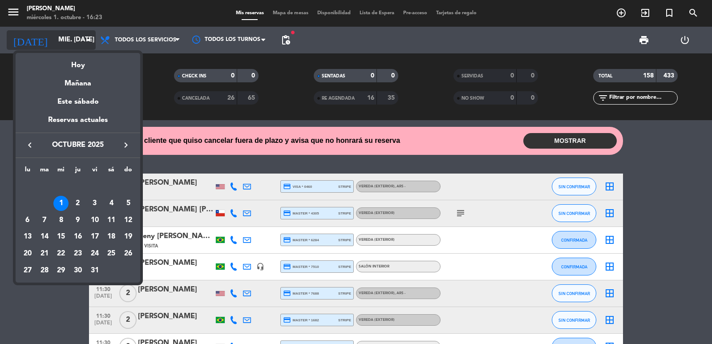
click at [55, 41] on div at bounding box center [356, 172] width 712 height 344
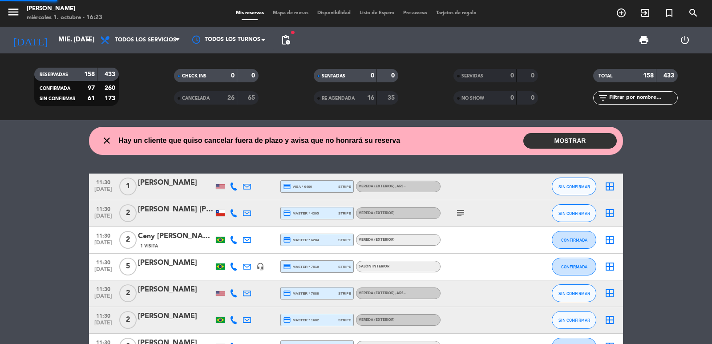
click at [66, 39] on input "mié. 1 oct." at bounding box center [97, 40] width 86 height 17
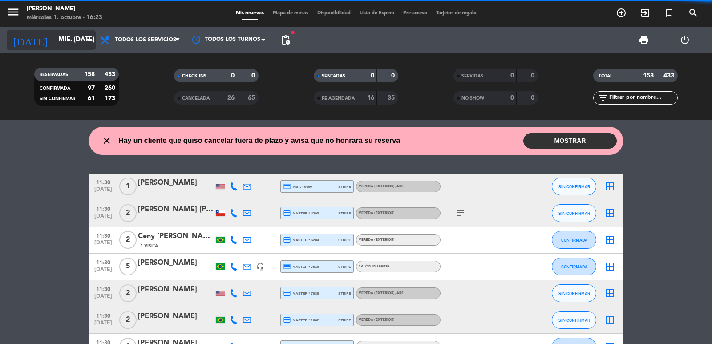
click at [73, 39] on input "mié. 1 oct." at bounding box center [97, 40] width 86 height 17
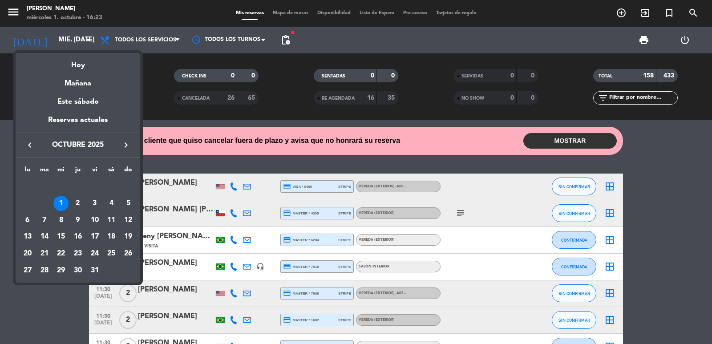
click at [98, 201] on div "3" at bounding box center [94, 203] width 15 height 15
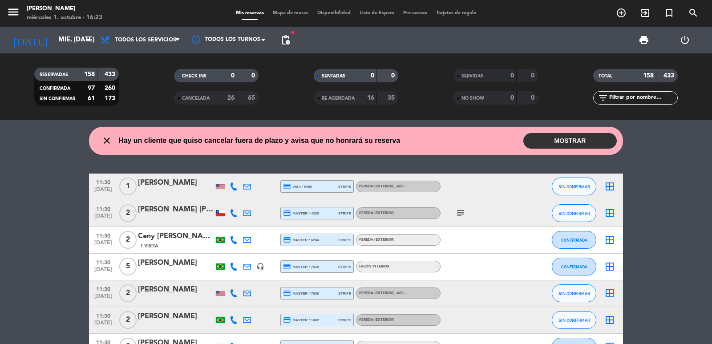
type input "vie. 3 oct."
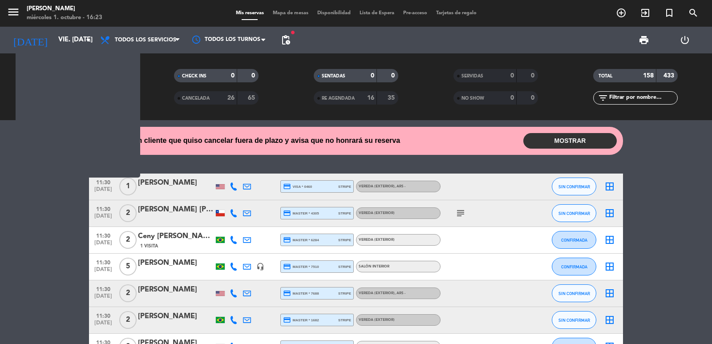
click at [659, 91] on div "filter_list" at bounding box center [635, 97] width 85 height 13
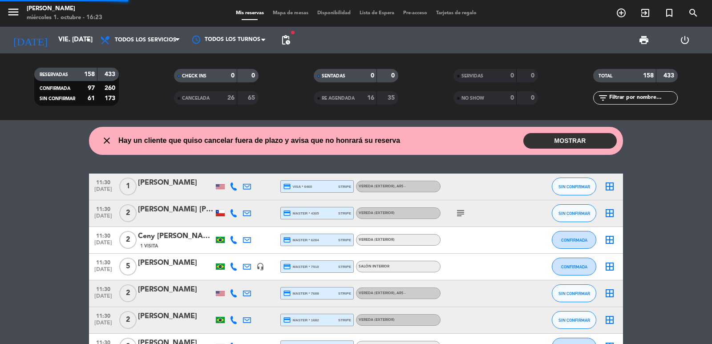
click at [659, 104] on div "filter_list" at bounding box center [635, 97] width 85 height 13
click at [658, 98] on input "text" at bounding box center [643, 98] width 69 height 10
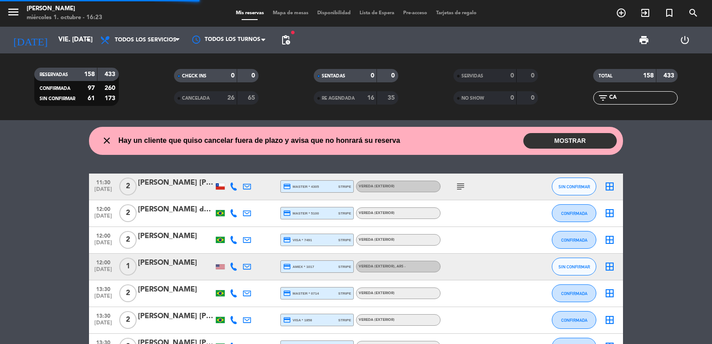
type input "CAV"
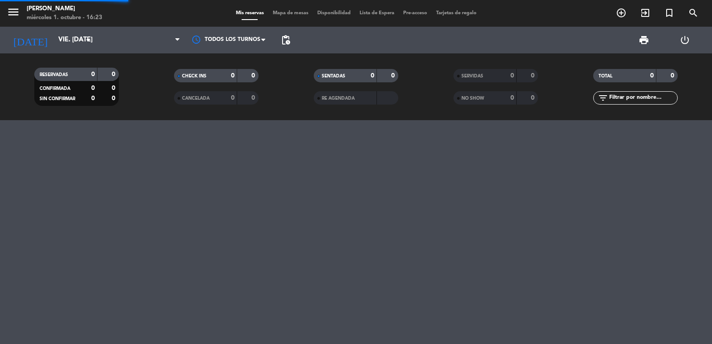
click at [652, 98] on input "text" at bounding box center [643, 98] width 69 height 10
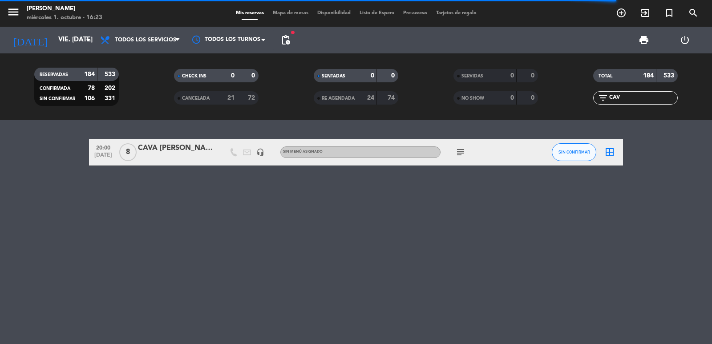
type input "CAV"
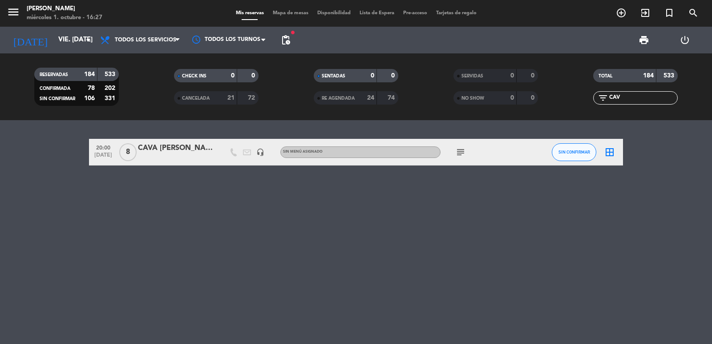
click at [257, 224] on div "20:00 oct. 3 8 CAVA Camilo Batista headset_mic Sin menú asignado subject SIN CO…" at bounding box center [356, 232] width 712 height 224
click at [54, 41] on input "vie. 3 oct." at bounding box center [97, 40] width 86 height 17
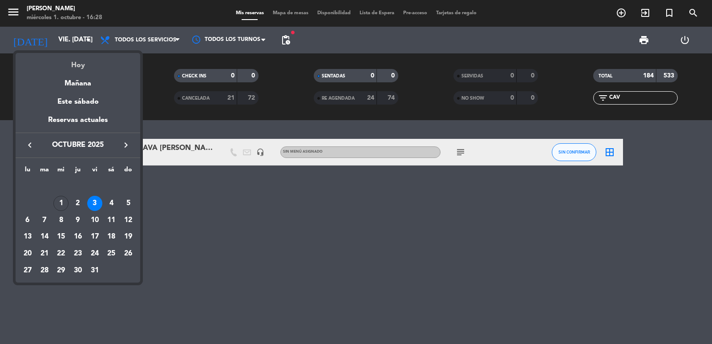
click at [77, 62] on div "Hoy" at bounding box center [78, 62] width 125 height 18
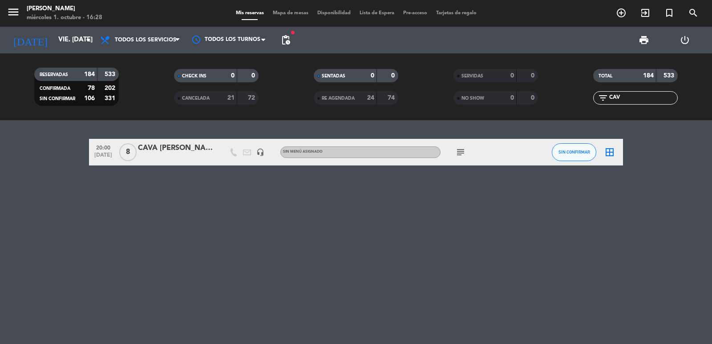
type input "mié. 1 oct."
click at [132, 45] on span "Todos los servicios" at bounding box center [140, 40] width 89 height 20
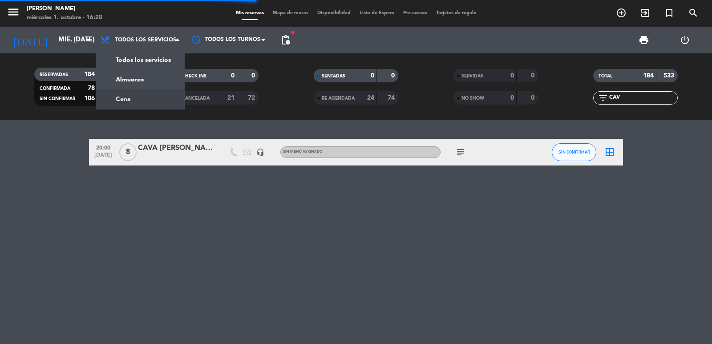
click at [138, 102] on div "menu Don Julio miércoles 1. octubre - 16:28 Mis reservas Mapa de mesas Disponib…" at bounding box center [356, 60] width 712 height 120
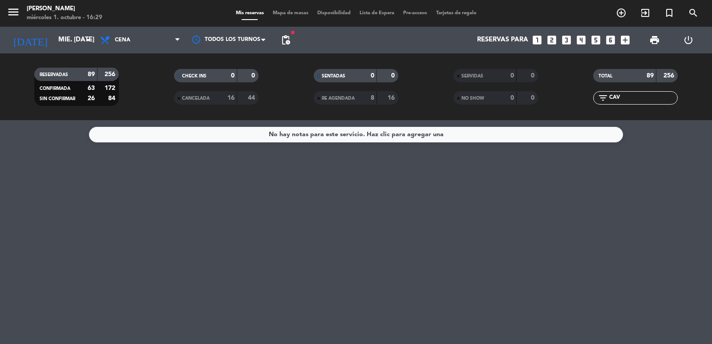
click at [425, 268] on div "No hay notas para este servicio. Haz clic para agregar una" at bounding box center [356, 232] width 712 height 224
drag, startPoint x: 625, startPoint y: 98, endPoint x: 331, endPoint y: 74, distance: 294.8
click at [355, 73] on div "RESERVADAS 89 256 CONFIRMADA 63 172 SIN CONFIRMAR 26 84 CHECK INS 0 0 CANCELADA…" at bounding box center [356, 86] width 712 height 49
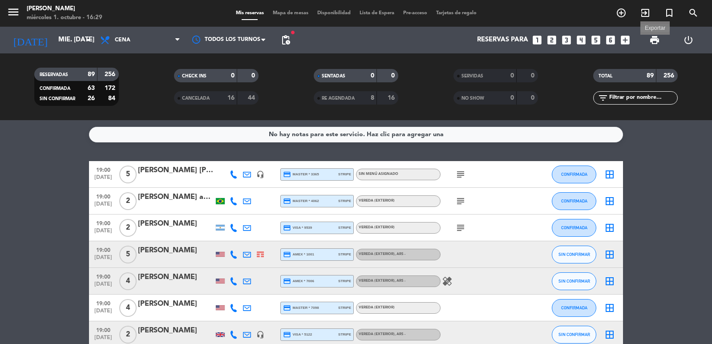
click at [654, 39] on span "print" at bounding box center [655, 40] width 11 height 11
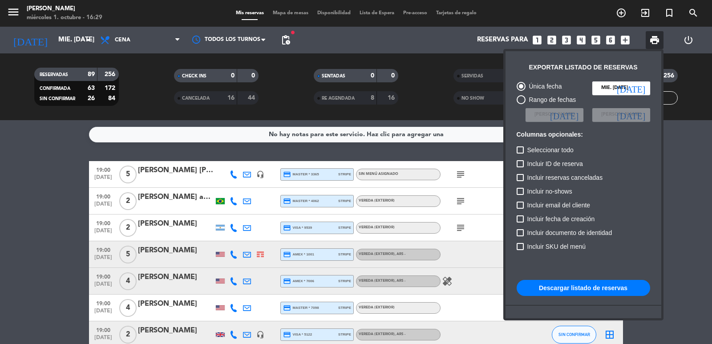
click at [598, 289] on button "Descargar listado de reservas" at bounding box center [584, 288] width 134 height 16
click at [129, 104] on div at bounding box center [356, 172] width 712 height 344
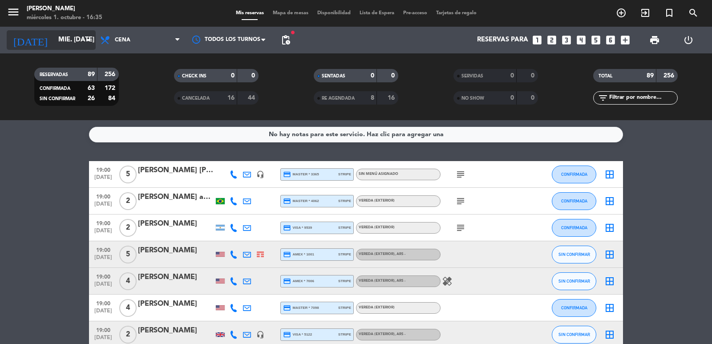
click at [61, 44] on input "mié. 1 oct." at bounding box center [97, 40] width 86 height 17
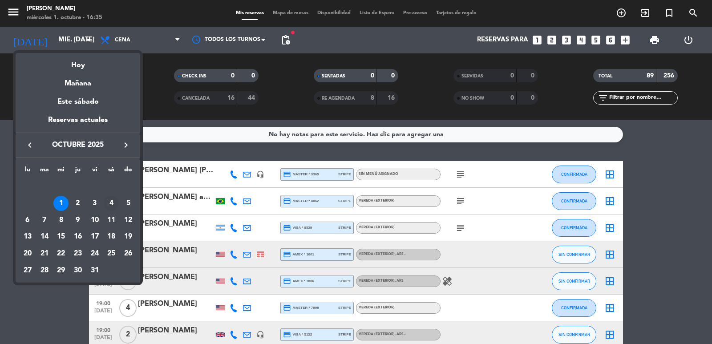
click at [111, 201] on div "4" at bounding box center [111, 203] width 15 height 15
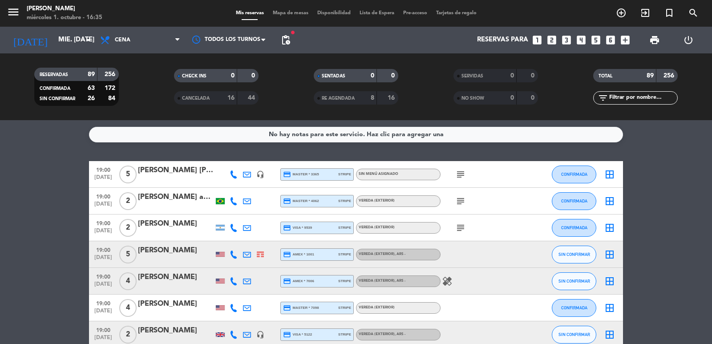
type input "sáb. 4 oct."
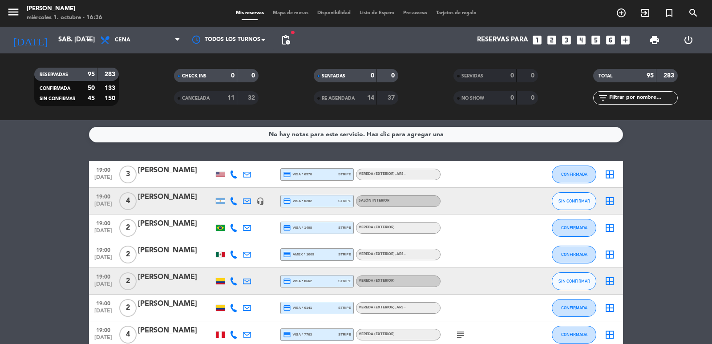
click at [618, 106] on div "TOTAL 95 283 filter_list" at bounding box center [636, 86] width 140 height 49
click at [620, 101] on input "text" at bounding box center [643, 98] width 69 height 10
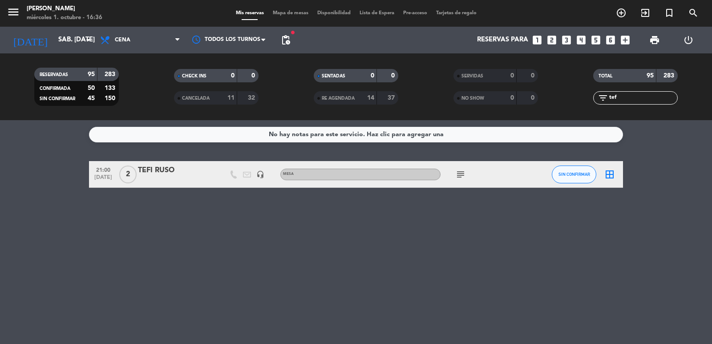
type input "tef"
drag, startPoint x: 96, startPoint y: 167, endPoint x: 192, endPoint y: 171, distance: 96.2
click at [188, 171] on div "21:00 oct. 4 2 TEFI RUSO headset_mic Mesa subject SIN CONFIRMAR border_all" at bounding box center [356, 174] width 534 height 27
copy div "21:00 oct. 4 2 TEFI RUSO"
click at [461, 176] on icon "subject" at bounding box center [460, 174] width 11 height 11
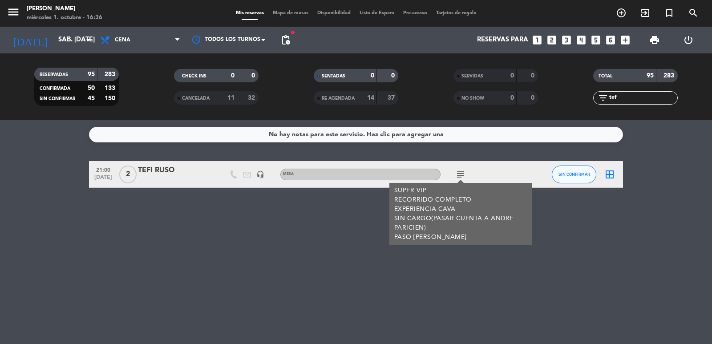
click at [155, 161] on div "No hay notas para este servicio. Haz clic para agregar una 21:00 oct. 4 2 TEFI …" at bounding box center [356, 232] width 712 height 224
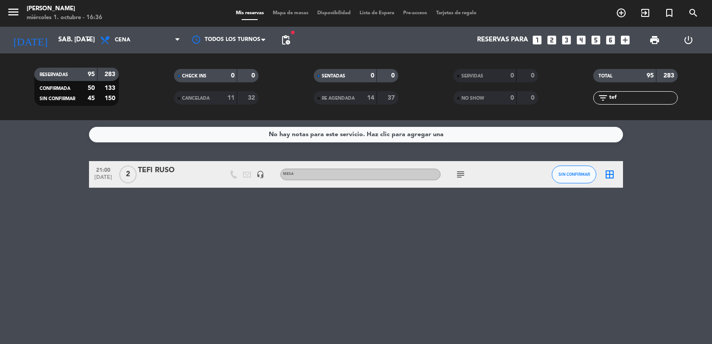
click at [161, 171] on div "TEFI RUSO" at bounding box center [176, 171] width 76 height 12
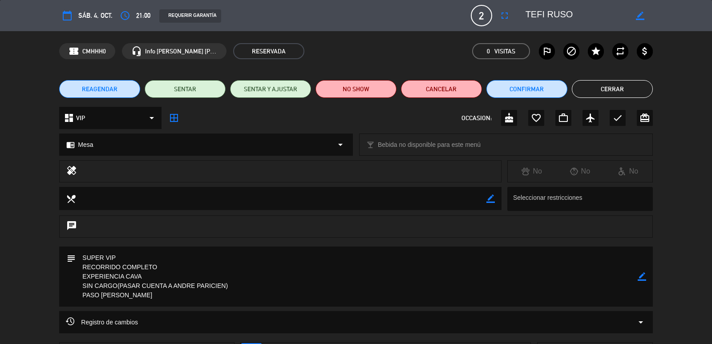
drag, startPoint x: 77, startPoint y: 261, endPoint x: 148, endPoint y: 302, distance: 81.4
click at [148, 302] on textarea at bounding box center [357, 277] width 562 height 60
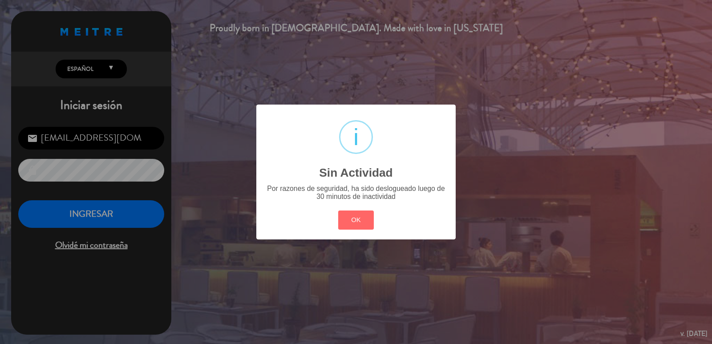
click at [334, 217] on div "? ! i Sin Actividad × Por razones de seguridad, ha sido deslogueado luego de 30…" at bounding box center [355, 172] width 199 height 134
click at [338, 221] on button "OK" at bounding box center [356, 220] width 36 height 19
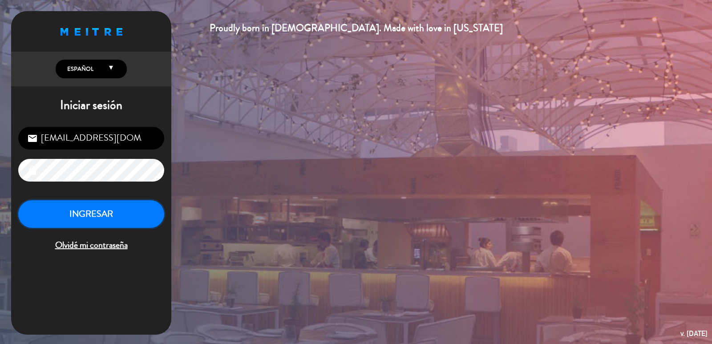
click at [110, 223] on button "INGRESAR" at bounding box center [91, 214] width 146 height 28
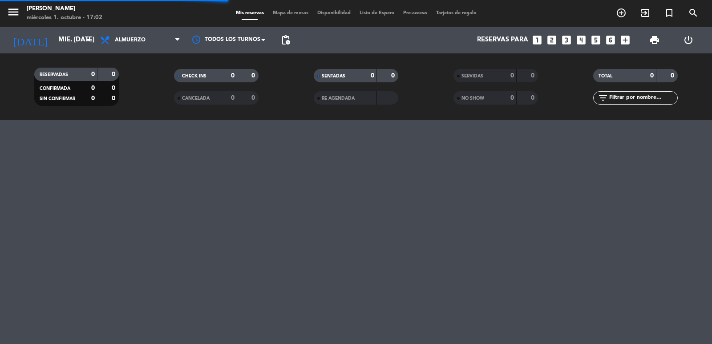
click at [72, 58] on div "RESERVADAS 0 0 CONFIRMADA 0 0 SIN CONFIRMAR 0 0 CHECK INS 0 0 CANCELADA 0 0 SEN…" at bounding box center [356, 86] width 712 height 67
click at [71, 30] on div "today mié. 1 oct. arrow_drop_down" at bounding box center [51, 40] width 89 height 20
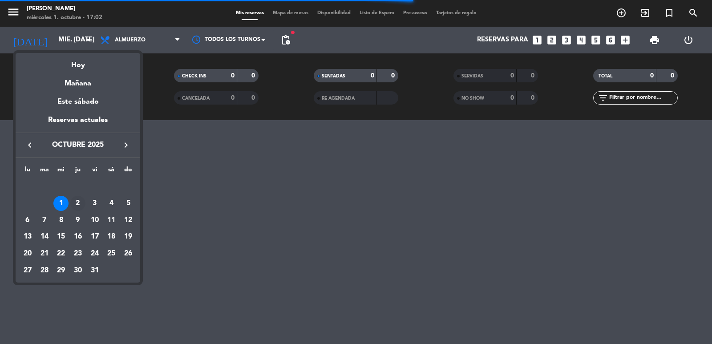
click at [79, 204] on div "2" at bounding box center [77, 203] width 15 height 15
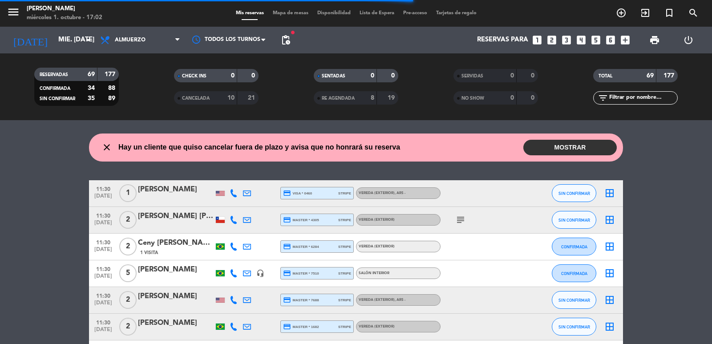
type input "[DEMOGRAPHIC_DATA] [DATE]"
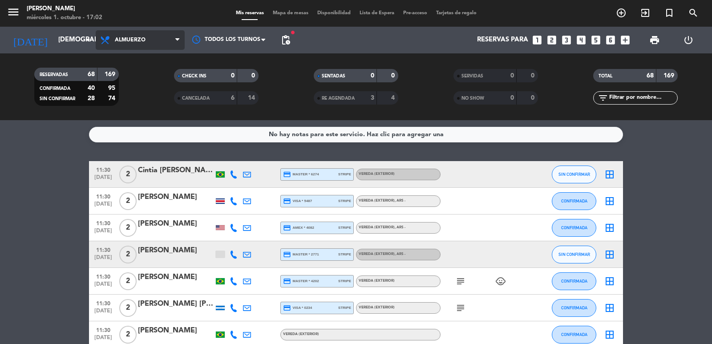
click at [146, 48] on span "Almuerzo" at bounding box center [140, 40] width 89 height 20
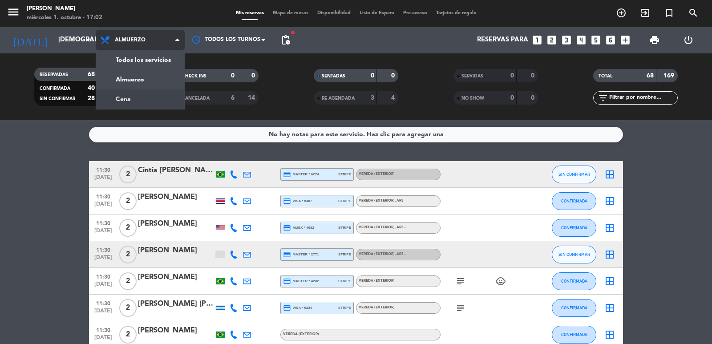
click at [125, 95] on div "menu Don Julio miércoles 1. octubre - 17:02 Mis reservas Mapa de mesas Disponib…" at bounding box center [356, 60] width 712 height 120
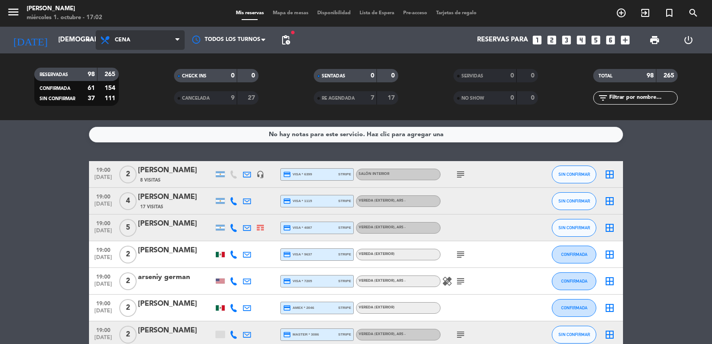
click at [129, 48] on span "Cena" at bounding box center [140, 40] width 89 height 20
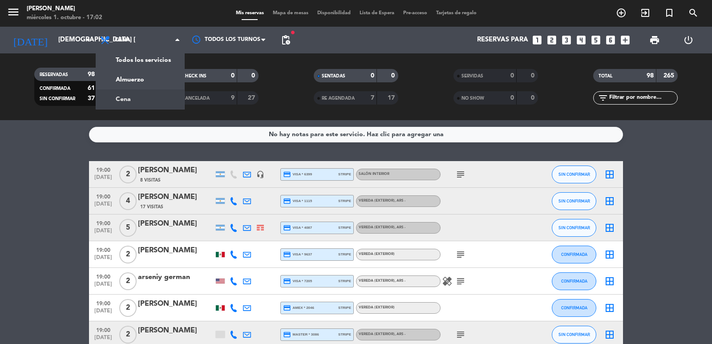
drag, startPoint x: 0, startPoint y: 158, endPoint x: 2, endPoint y: 152, distance: 5.6
click at [0, 157] on div "No hay notas para este servicio. Haz clic para agregar una 19:00 oct. 2 2 Rocco…" at bounding box center [356, 232] width 712 height 224
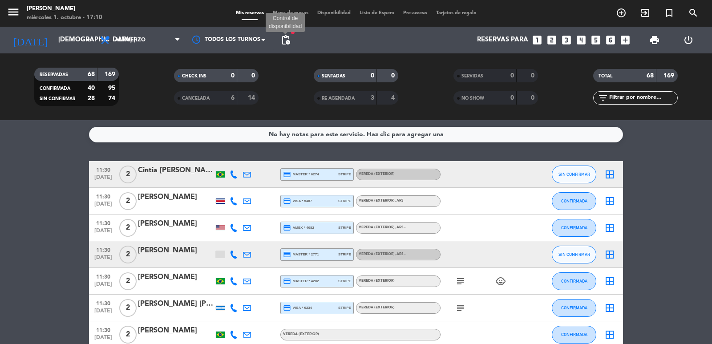
click at [285, 39] on span "pending_actions" at bounding box center [285, 40] width 11 height 11
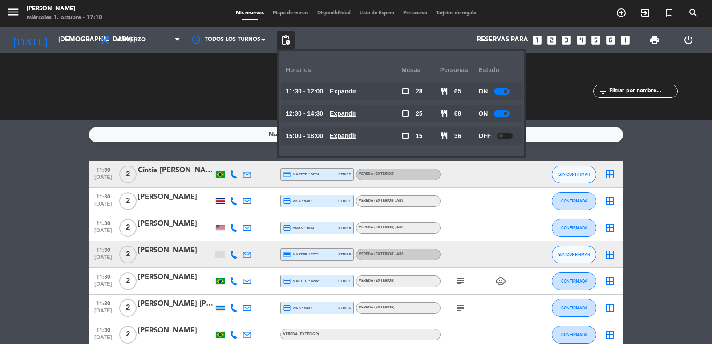
click at [354, 85] on div "11:30 - 12:00 Expandir" at bounding box center [344, 91] width 116 height 18
click at [354, 93] on u "Expandir" at bounding box center [343, 91] width 27 height 7
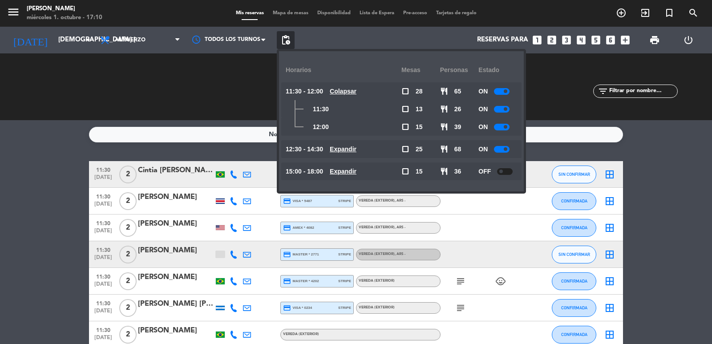
click at [357, 152] on u "Expandir" at bounding box center [343, 149] width 27 height 7
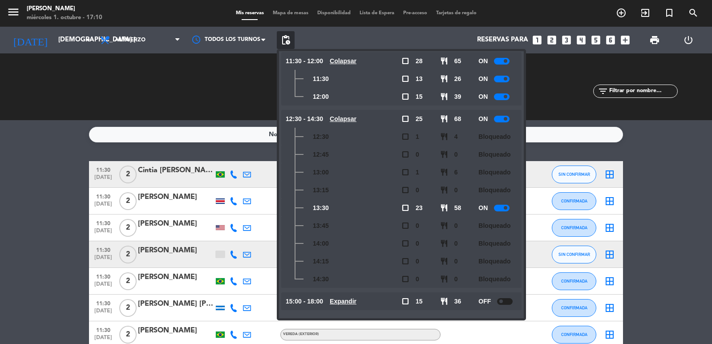
scroll to position [33, 0]
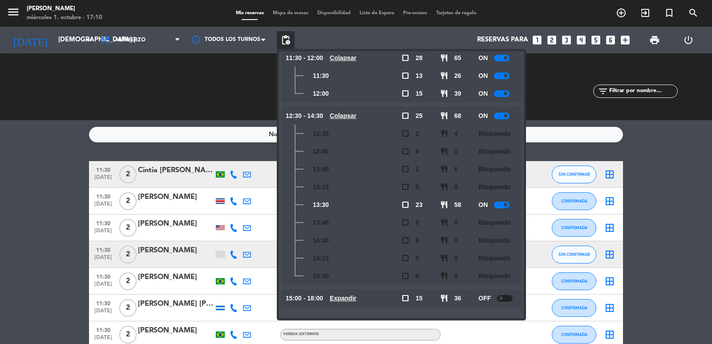
click at [353, 301] on u "Expandir" at bounding box center [343, 298] width 27 height 7
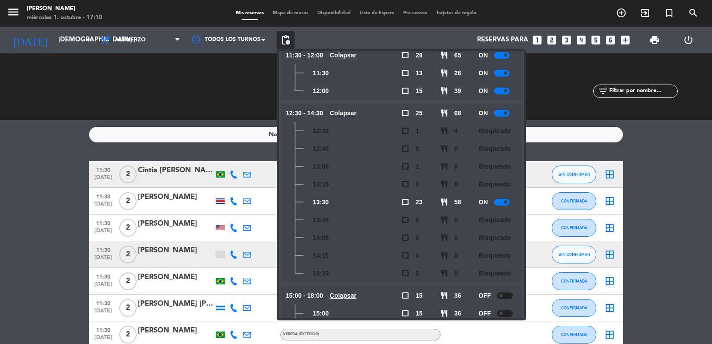
scroll to position [0, 0]
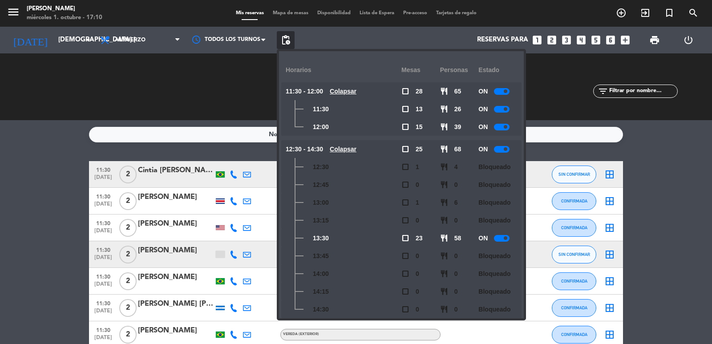
click at [551, 41] on icon "looks_two" at bounding box center [552, 40] width 12 height 12
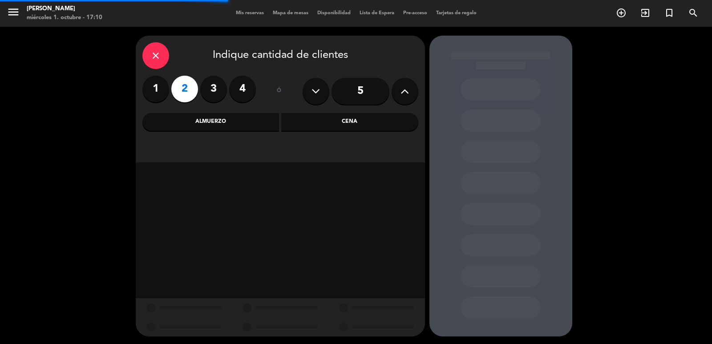
click at [248, 118] on div "Almuerzo" at bounding box center [210, 122] width 137 height 18
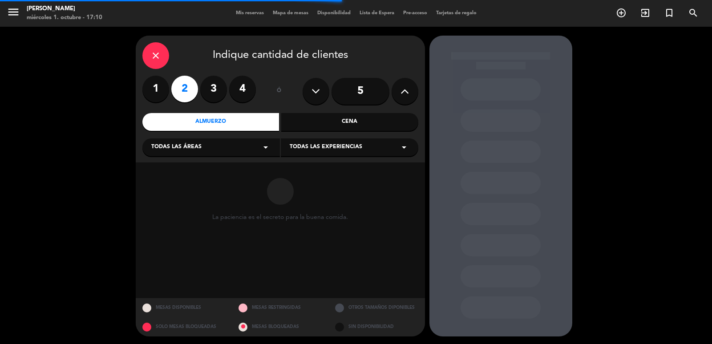
click at [323, 112] on div "close Indique cantidad de clientes 1 2 3 4 ó 5 Almuerzo Cena Todas las áreas ar…" at bounding box center [280, 99] width 289 height 127
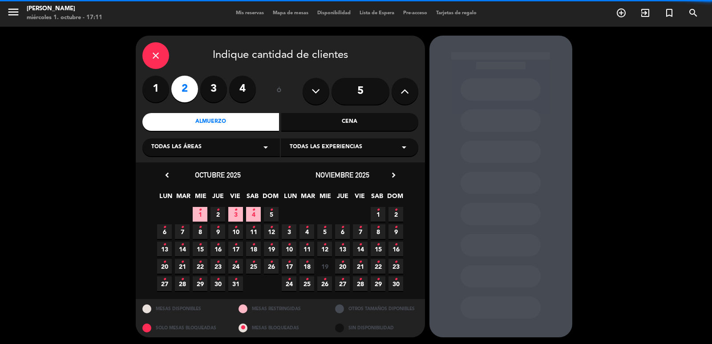
click at [260, 144] on icon "arrow_drop_down" at bounding box center [265, 147] width 11 height 11
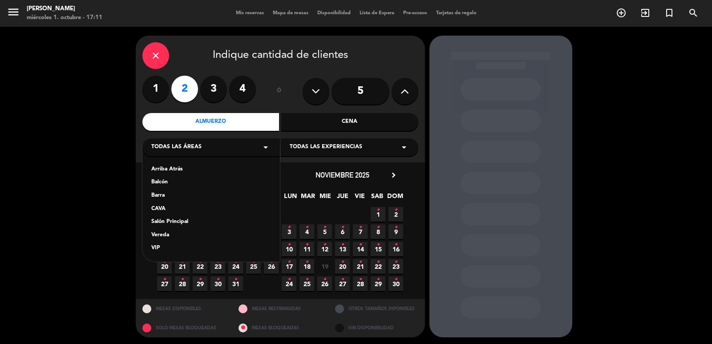
click at [216, 232] on div "Vereda" at bounding box center [211, 235] width 120 height 9
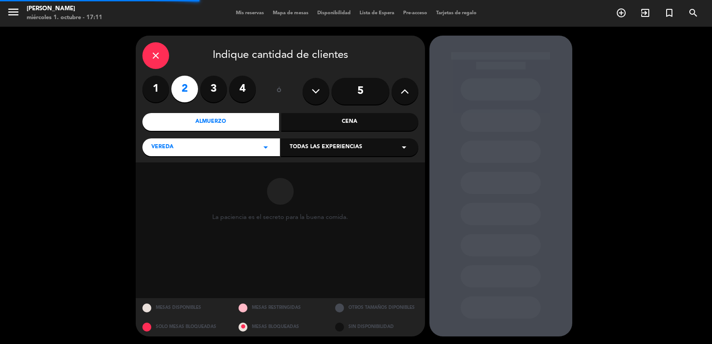
click at [326, 147] on span "Todas las experiencias" at bounding box center [326, 147] width 73 height 9
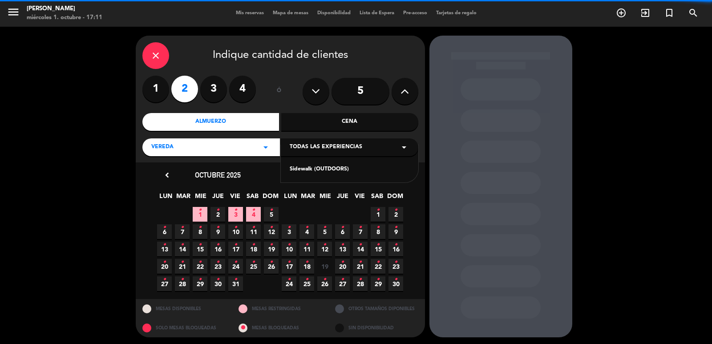
click at [322, 169] on div "Sidewalk (OUTDOORS)" at bounding box center [350, 169] width 120 height 9
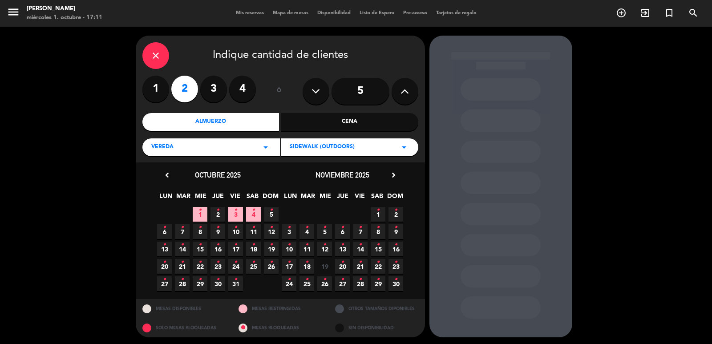
click at [219, 215] on icon "•" at bounding box center [217, 210] width 3 height 14
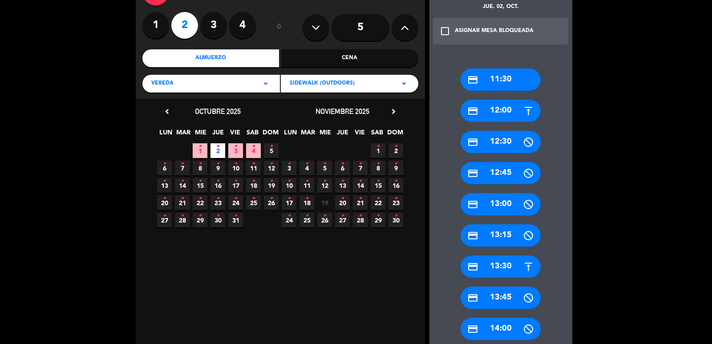
scroll to position [91, 0]
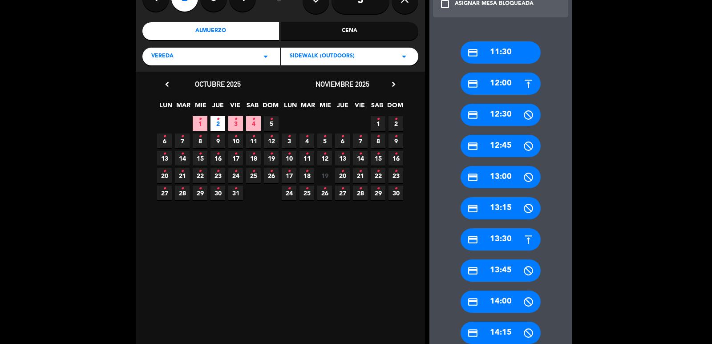
click at [520, 242] on div "credit_card 13:30" at bounding box center [501, 239] width 80 height 22
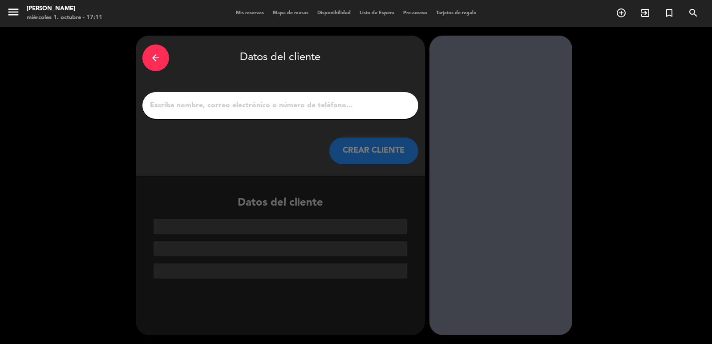
click at [295, 110] on input "1" at bounding box center [280, 105] width 263 height 12
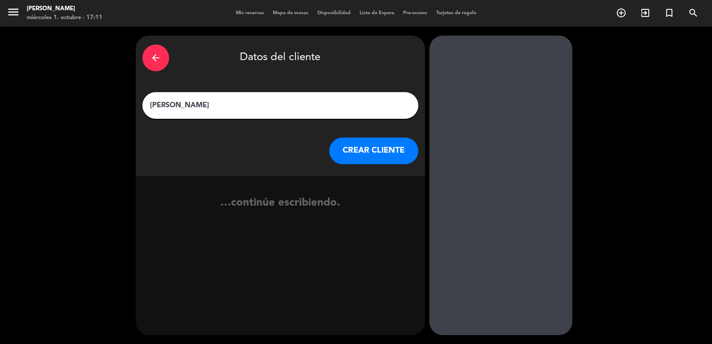
type input "[PERSON_NAME]"
click at [352, 147] on button "CREAR CLIENTE" at bounding box center [373, 151] width 89 height 27
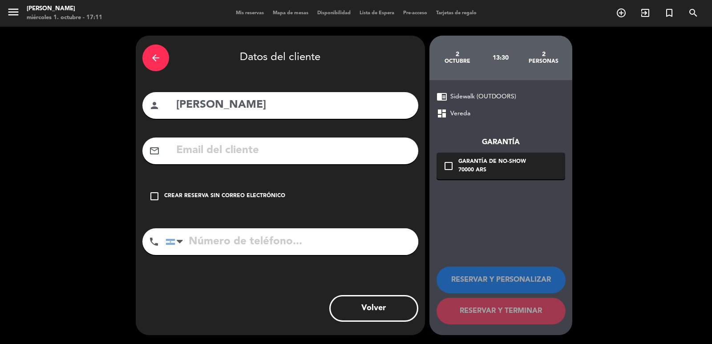
click at [224, 153] on input "text" at bounding box center [293, 151] width 236 height 18
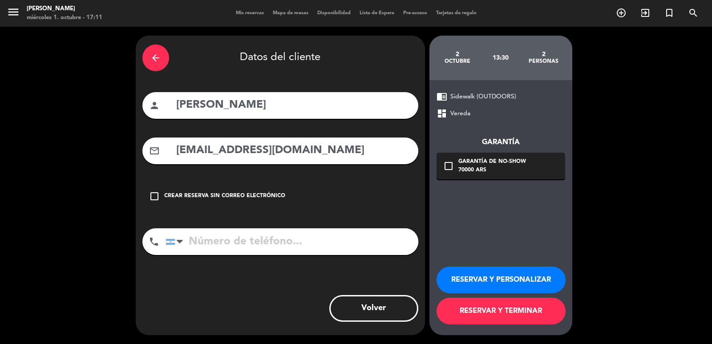
type input "[EMAIL_ADDRESS][DOMAIN_NAME]"
drag, startPoint x: 248, startPoint y: 237, endPoint x: 178, endPoint y: 256, distance: 72.9
click at [248, 238] on input "tel" at bounding box center [292, 241] width 253 height 27
click at [177, 248] on div at bounding box center [176, 242] width 20 height 26
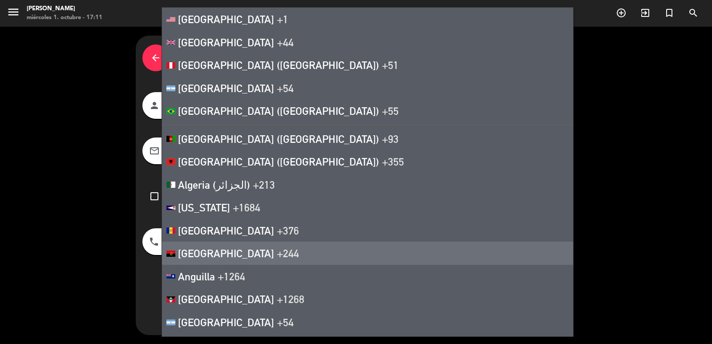
click at [81, 233] on div "arrow_back Datos del cliente person [PERSON_NAME] mail_outline [EMAIL_ADDRESS][…" at bounding box center [356, 185] width 712 height 317
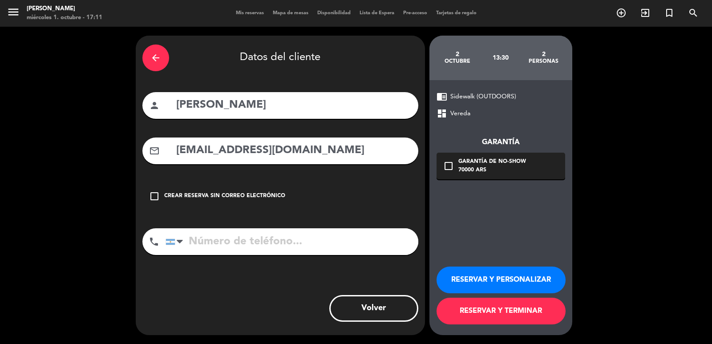
click at [216, 242] on input "tel" at bounding box center [292, 241] width 253 height 27
type input "2622283452"
click at [456, 168] on div "check_box_outline_blank Garantía de no-show 70000 ARS" at bounding box center [501, 166] width 129 height 27
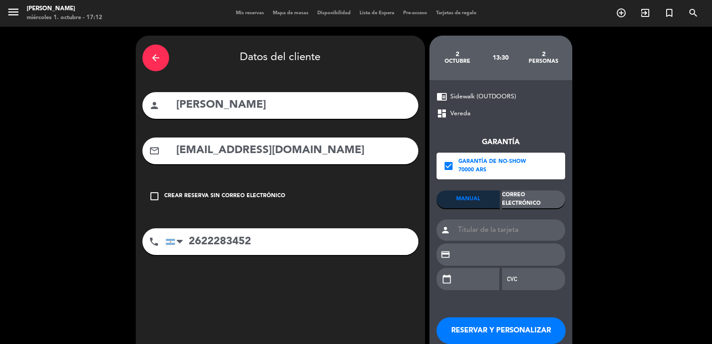
click at [534, 200] on div "Correo Electrónico" at bounding box center [533, 200] width 63 height 18
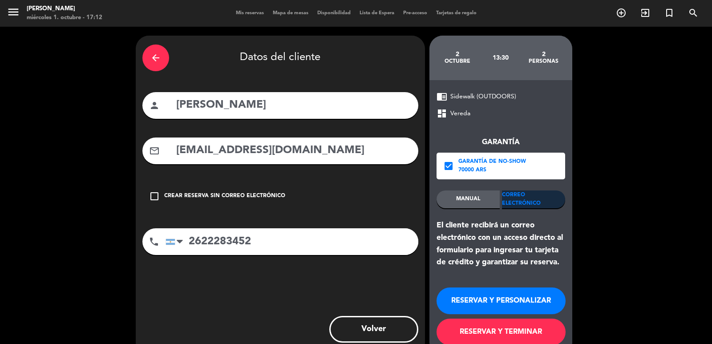
click at [500, 326] on button "RESERVAR Y TERMINAR" at bounding box center [501, 332] width 129 height 27
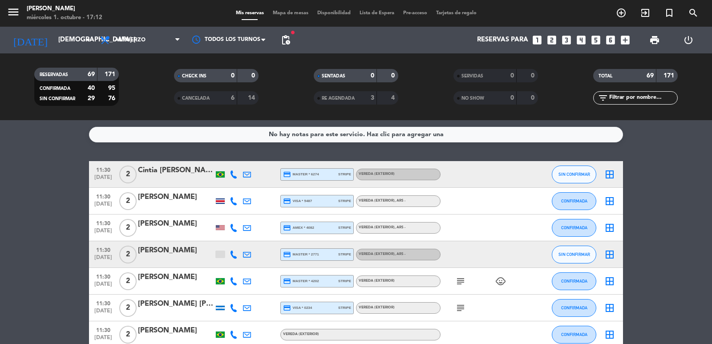
click at [636, 97] on input "text" at bounding box center [643, 98] width 69 height 10
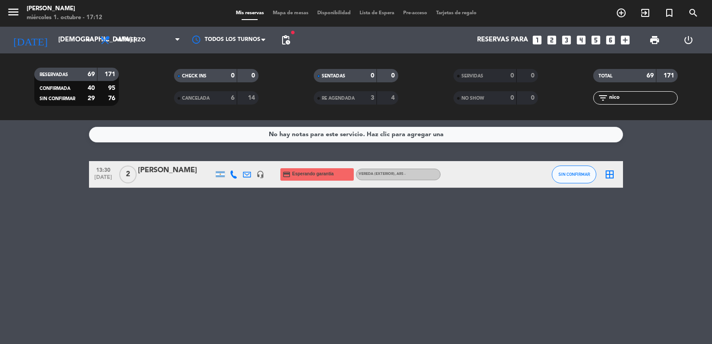
type input "nico"
click at [459, 177] on div at bounding box center [481, 174] width 80 height 26
click at [462, 177] on div at bounding box center [481, 174] width 80 height 26
click at [119, 174] on span "2" at bounding box center [127, 175] width 17 height 18
click at [147, 171] on div "[PERSON_NAME]" at bounding box center [176, 171] width 76 height 12
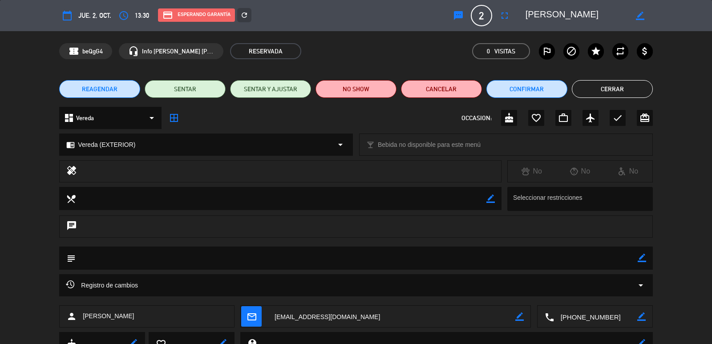
scroll to position [37, 0]
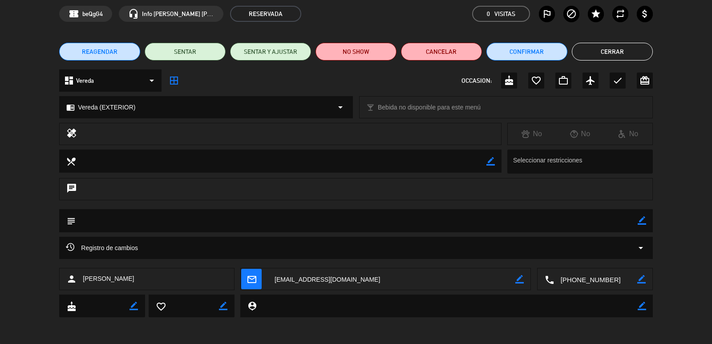
click at [518, 279] on icon "border_color" at bounding box center [520, 279] width 8 height 8
click at [458, 283] on textarea at bounding box center [392, 279] width 248 height 22
click at [325, 282] on textarea at bounding box center [392, 279] width 248 height 22
type textarea "[EMAIL_ADDRESS][DOMAIN_NAME]"
click at [523, 282] on icon at bounding box center [520, 279] width 8 height 8
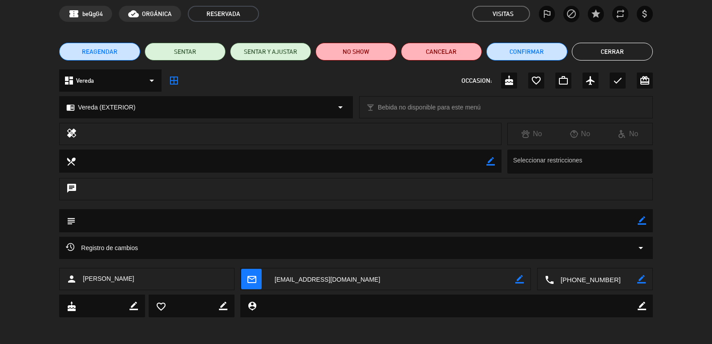
click at [687, 180] on div "chat" at bounding box center [356, 193] width 712 height 31
click at [604, 49] on button "Cerrar" at bounding box center [612, 52] width 81 height 18
